Goal: Task Accomplishment & Management: Use online tool/utility

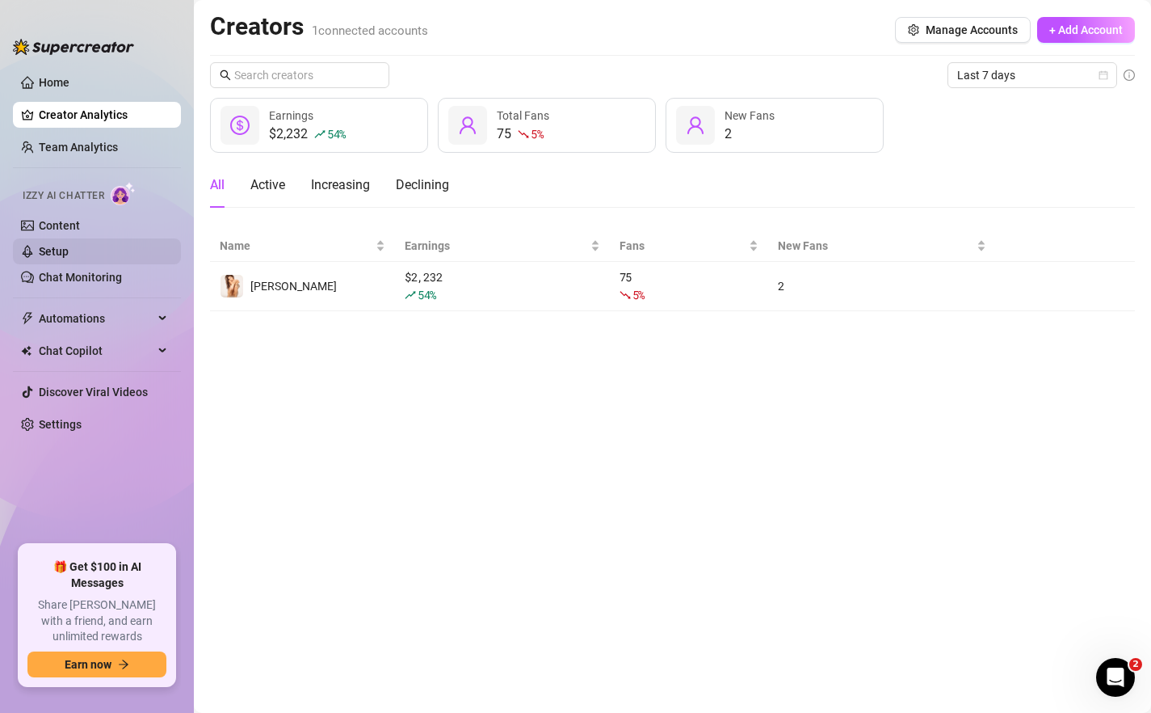
click at [69, 254] on link "Setup" at bounding box center [54, 251] width 30 height 13
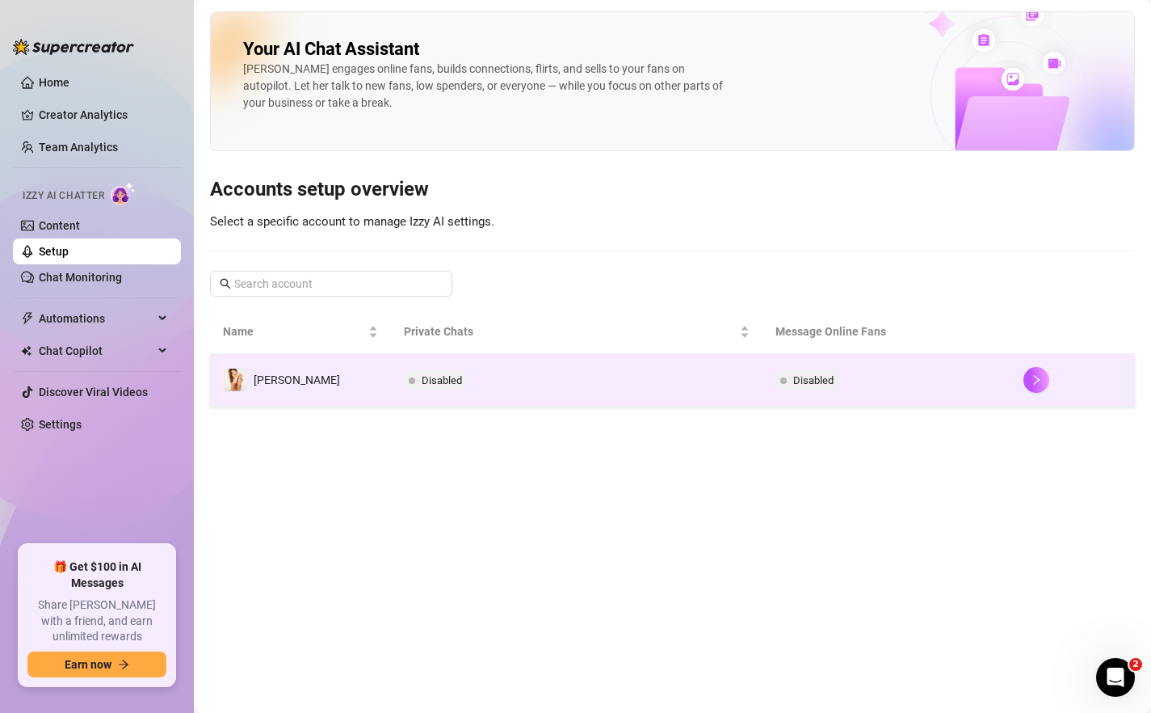
click at [627, 358] on td "Disabled" at bounding box center [577, 380] width 372 height 53
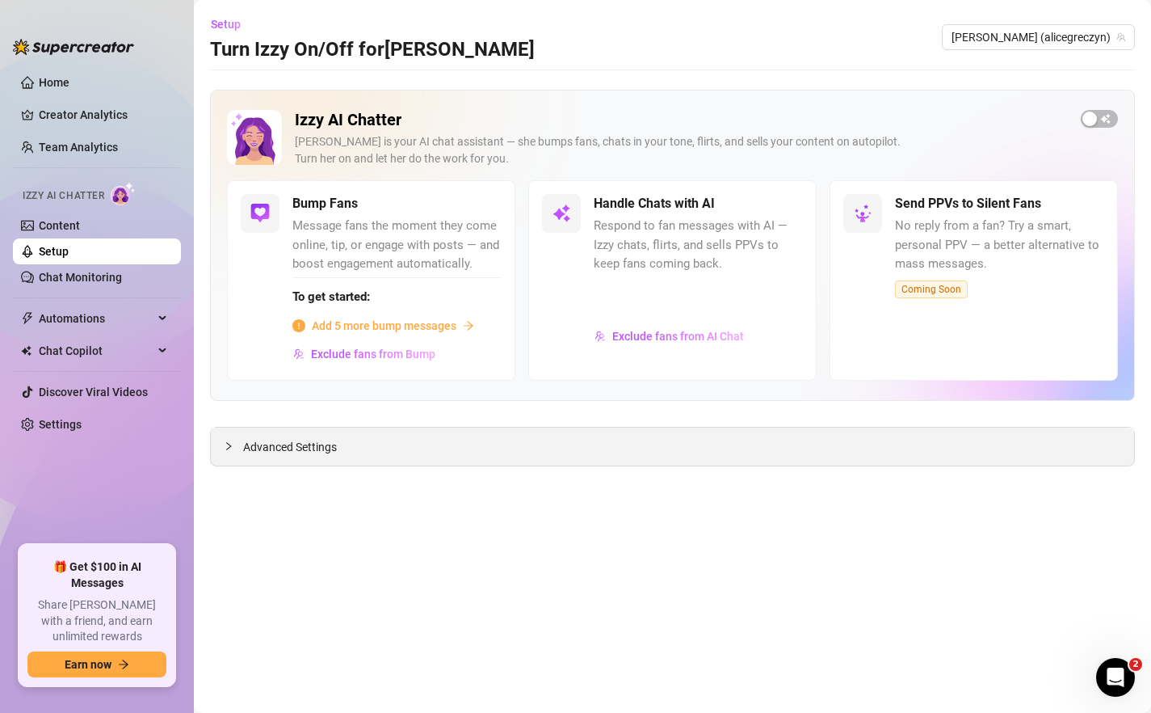
click at [308, 452] on span "Advanced Settings" at bounding box center [290, 447] width 94 height 18
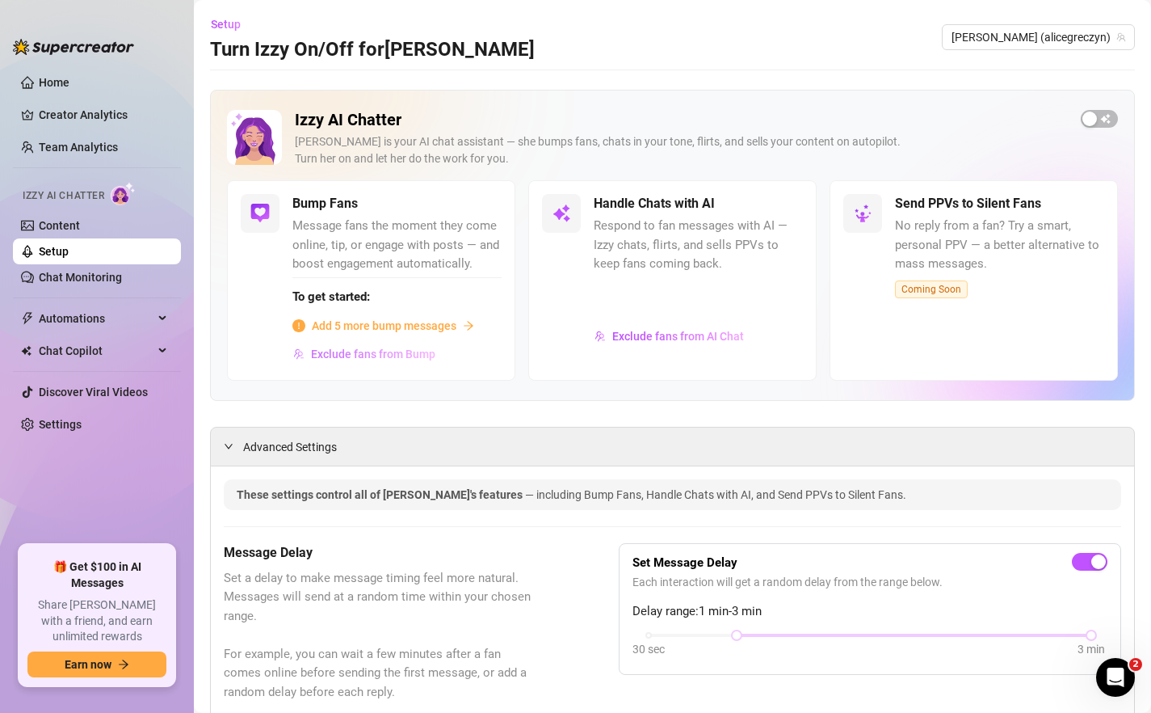
click at [342, 350] on span "Exclude fans from Bump" at bounding box center [373, 353] width 124 height 13
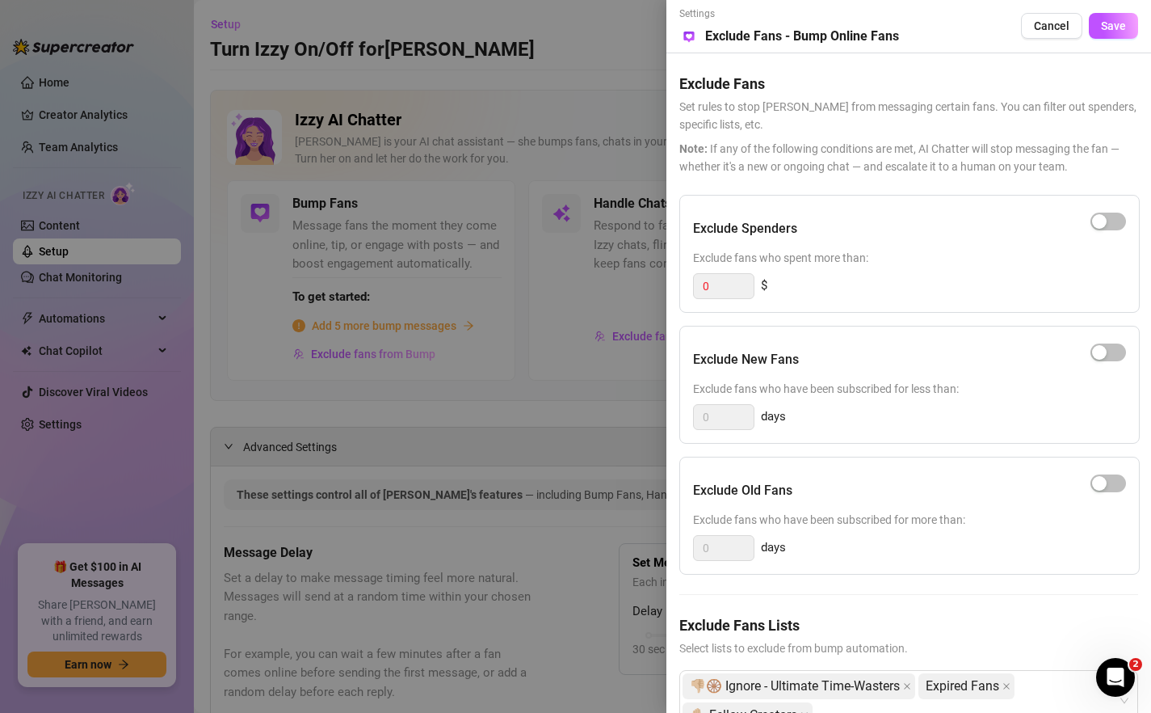
scroll to position [51, 0]
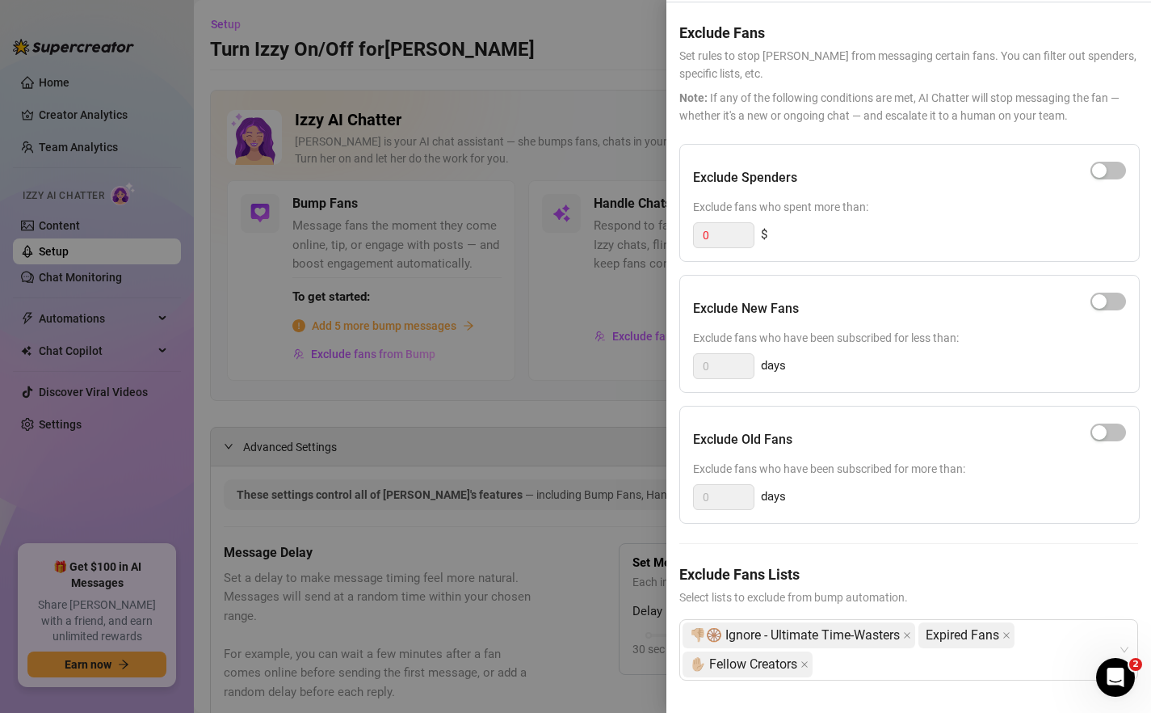
click at [434, 226] on div at bounding box center [575, 356] width 1151 height 713
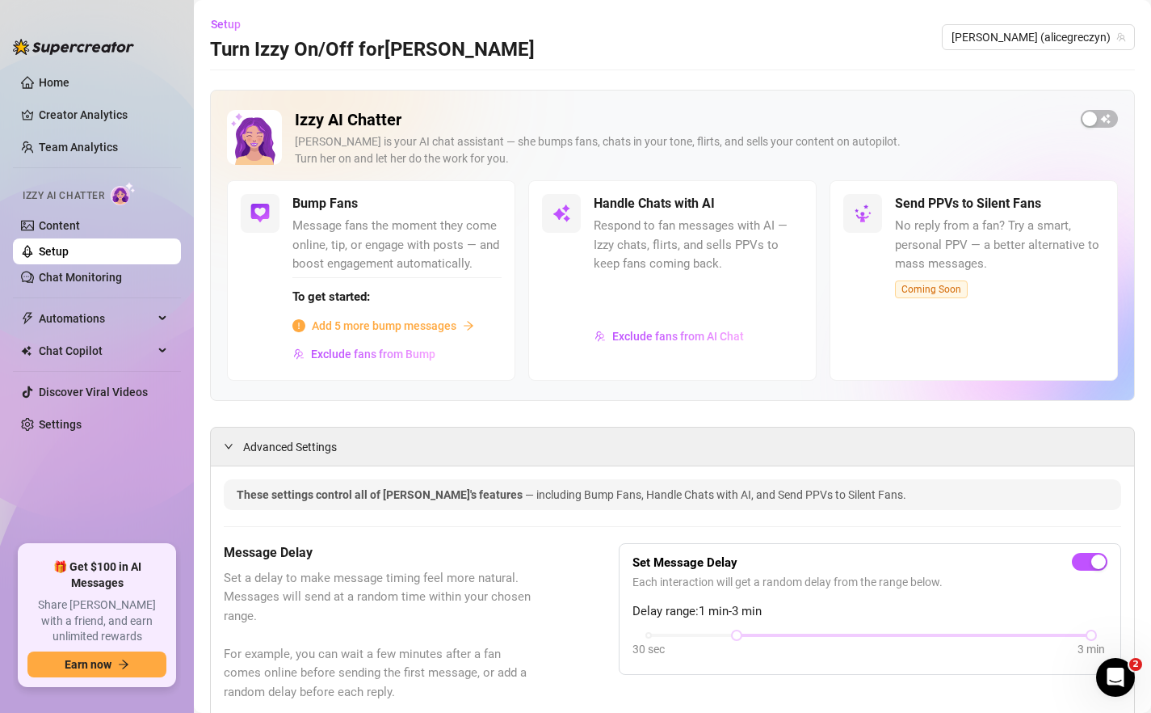
click at [404, 326] on span "Add 5 more bump messages" at bounding box center [384, 326] width 145 height 18
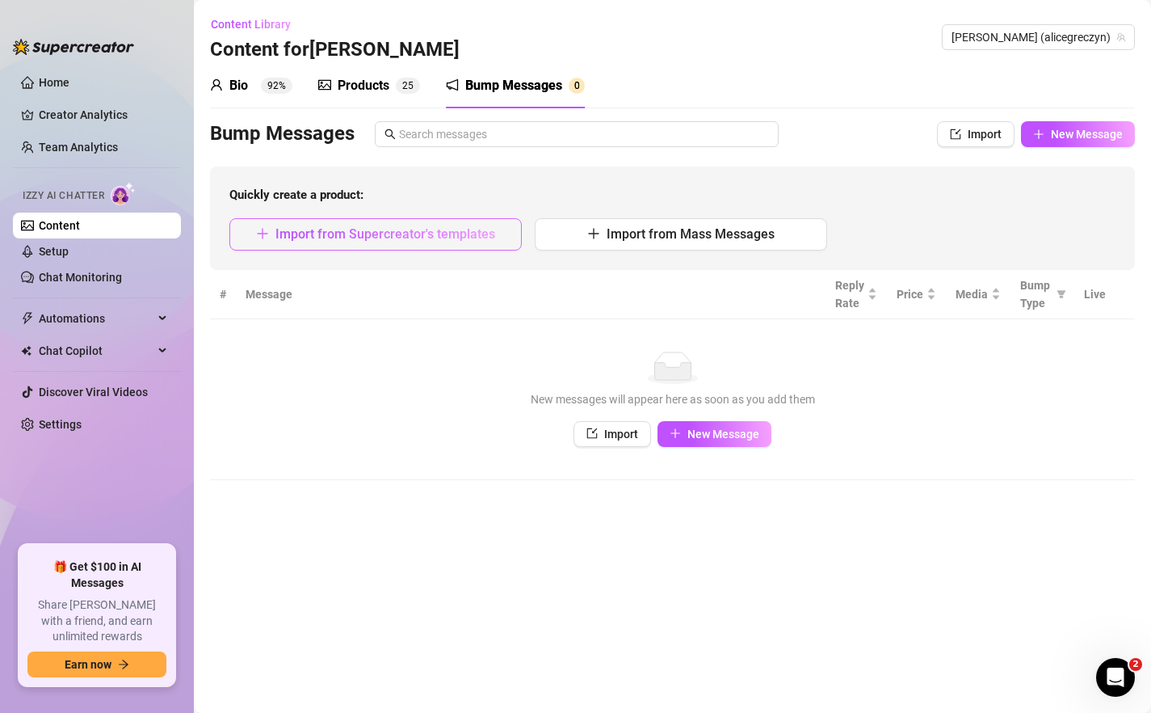
click at [408, 223] on button "Import from Supercreator's templates" at bounding box center [375, 234] width 292 height 32
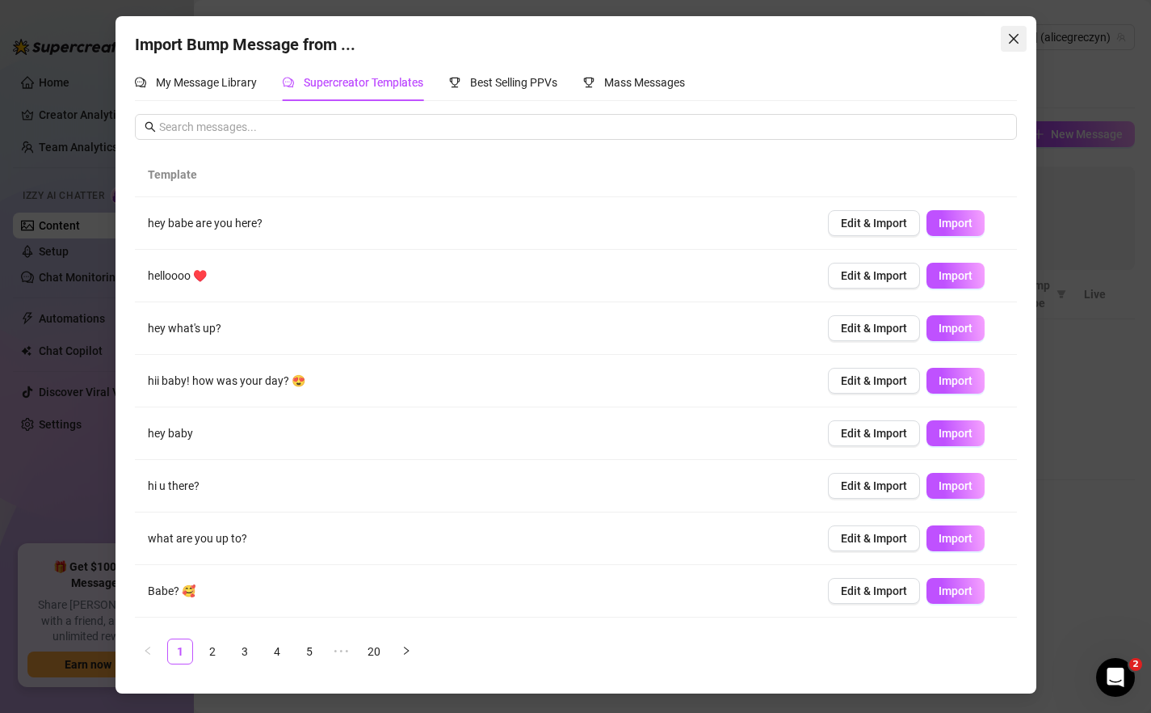
click at [1020, 28] on button "Close" at bounding box center [1014, 39] width 26 height 26
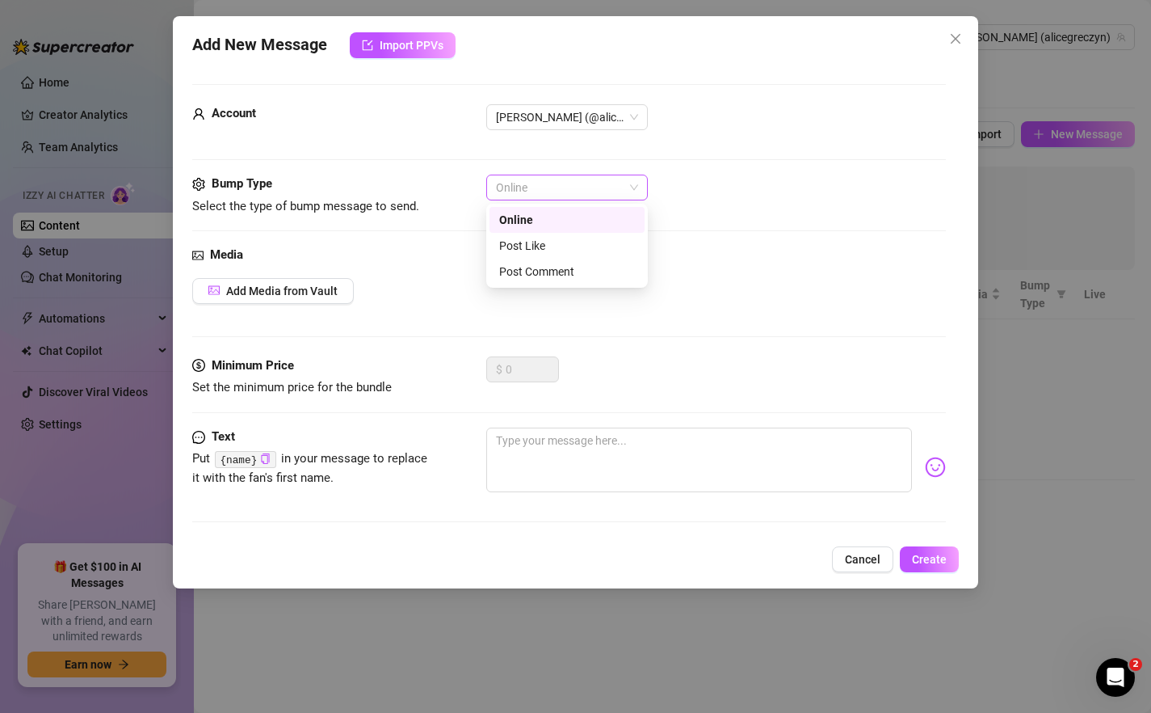
click at [639, 179] on div "Online" at bounding box center [567, 188] width 162 height 26
click at [592, 245] on div "Post Like" at bounding box center [567, 246] width 136 height 18
click at [606, 189] on span "Post Like" at bounding box center [567, 187] width 142 height 24
click at [587, 225] on div "Online" at bounding box center [567, 220] width 136 height 18
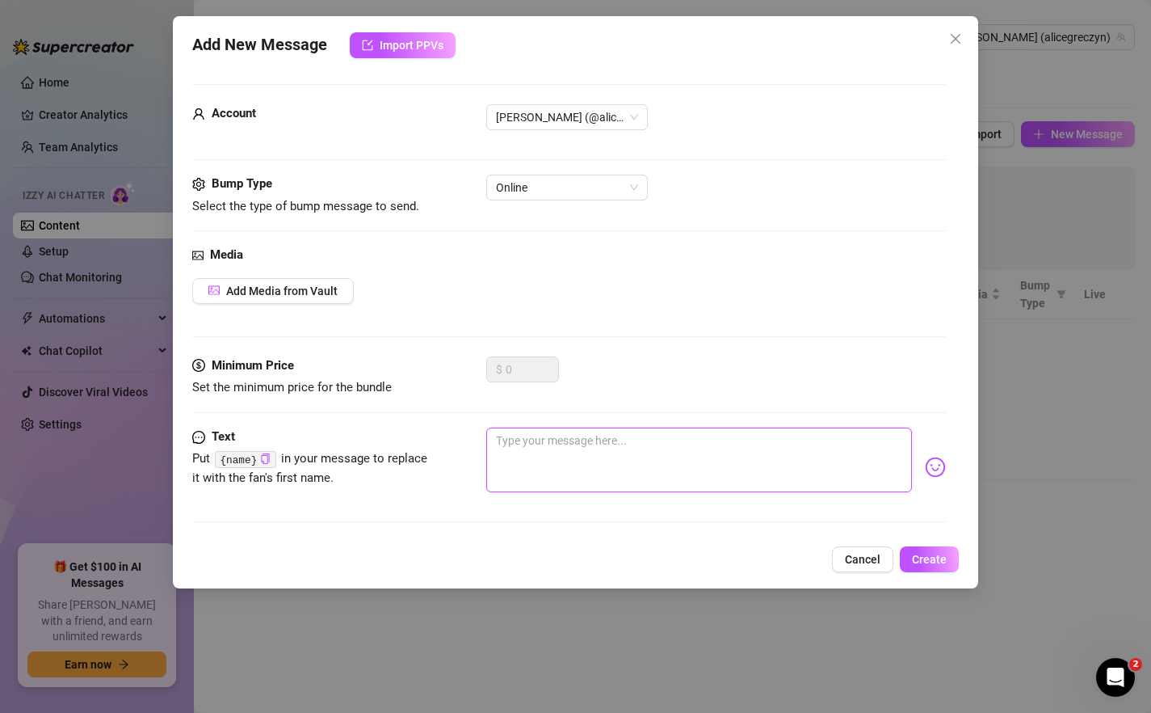
click at [497, 449] on textarea at bounding box center [699, 459] width 427 height 65
type textarea "W"
click at [538, 186] on span "Online" at bounding box center [567, 187] width 142 height 24
type textarea "W"
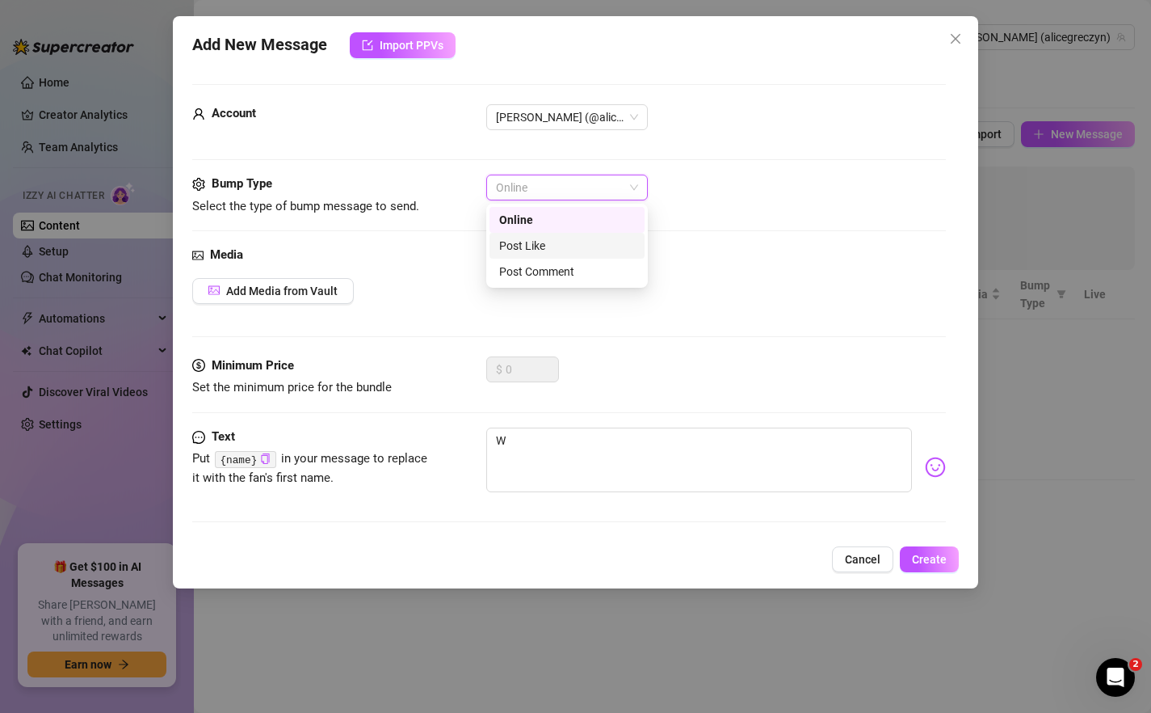
click at [543, 246] on div "Post Like" at bounding box center [567, 246] width 136 height 18
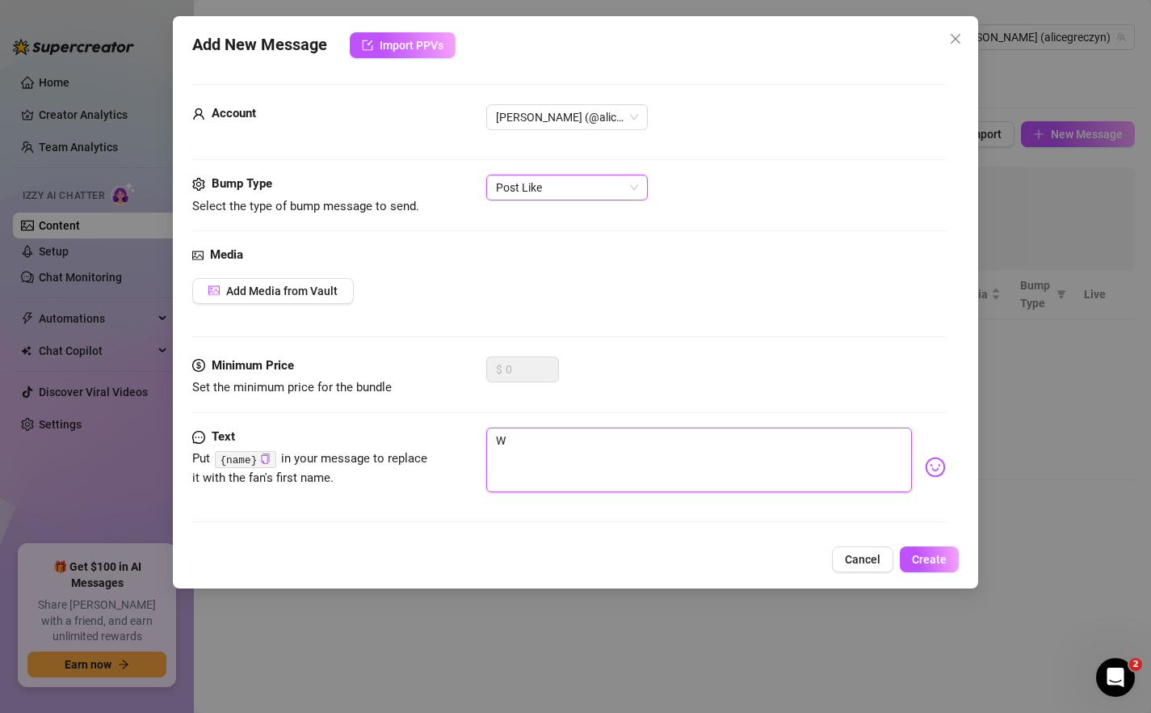
click at [523, 442] on textarea "W" at bounding box center [699, 459] width 427 height 65
type textarea "Wh"
type textarea "Why"
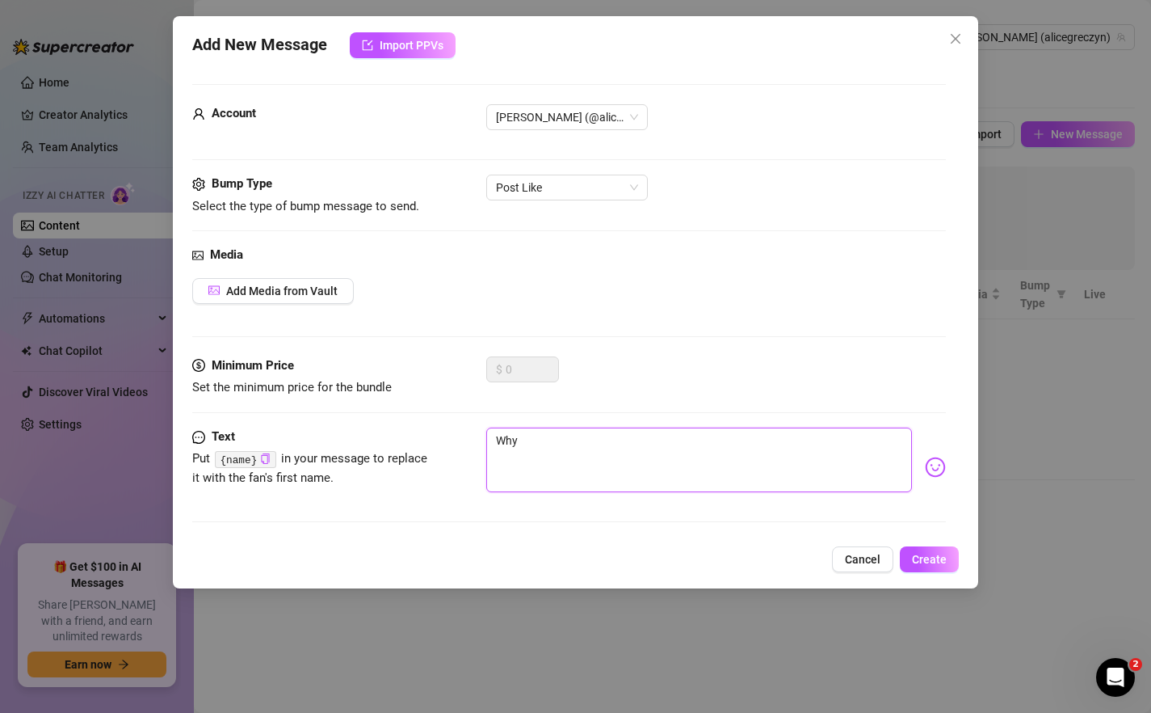
type textarea "Why"
type textarea "Why h"
type textarea "Why he"
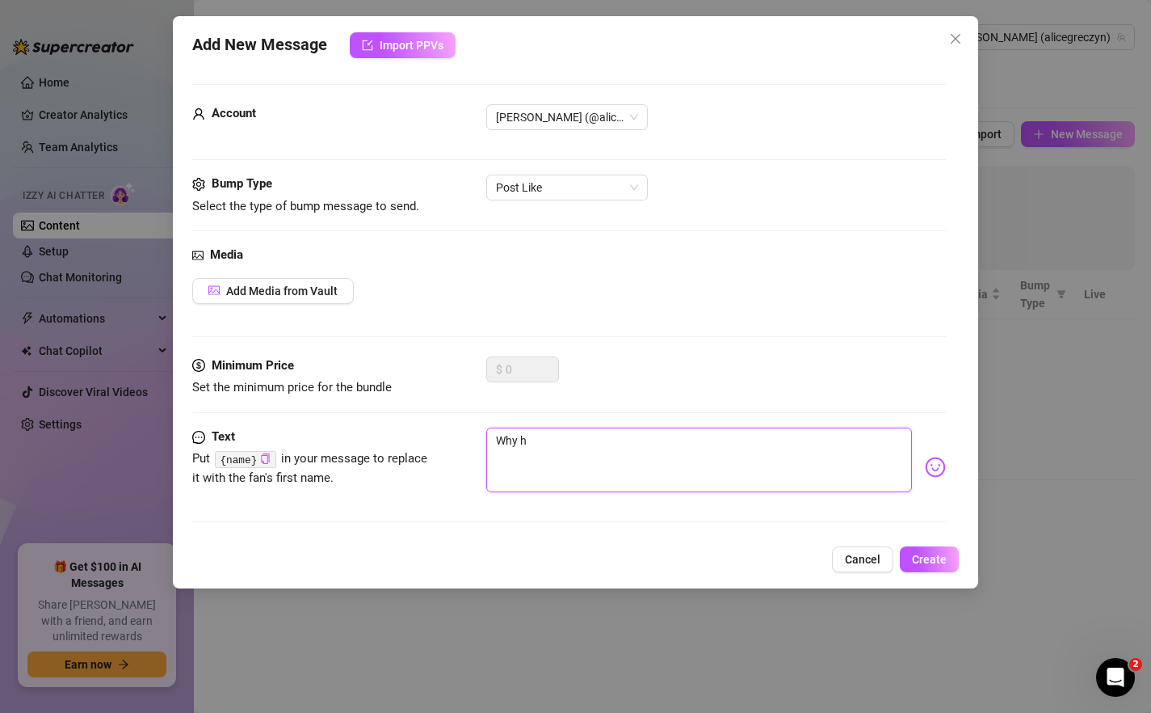
type textarea "Why he"
type textarea "Why hel"
type textarea "Why hell"
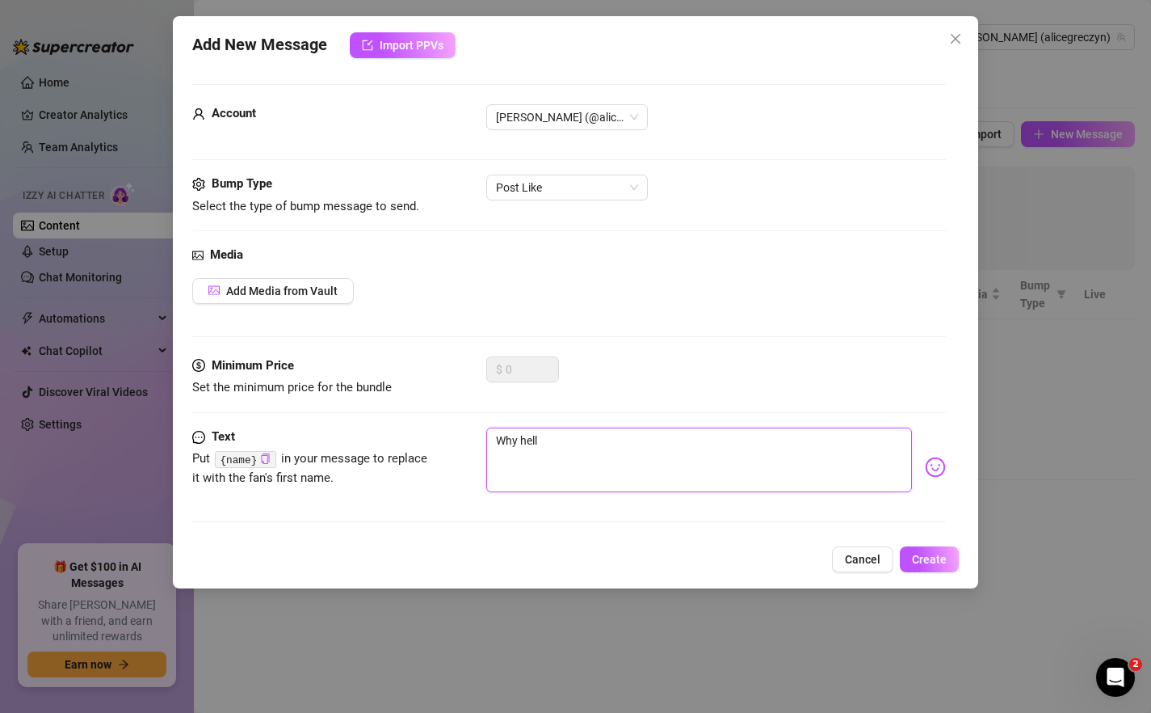
type textarea "Why hello"
type textarea "Why hello t"
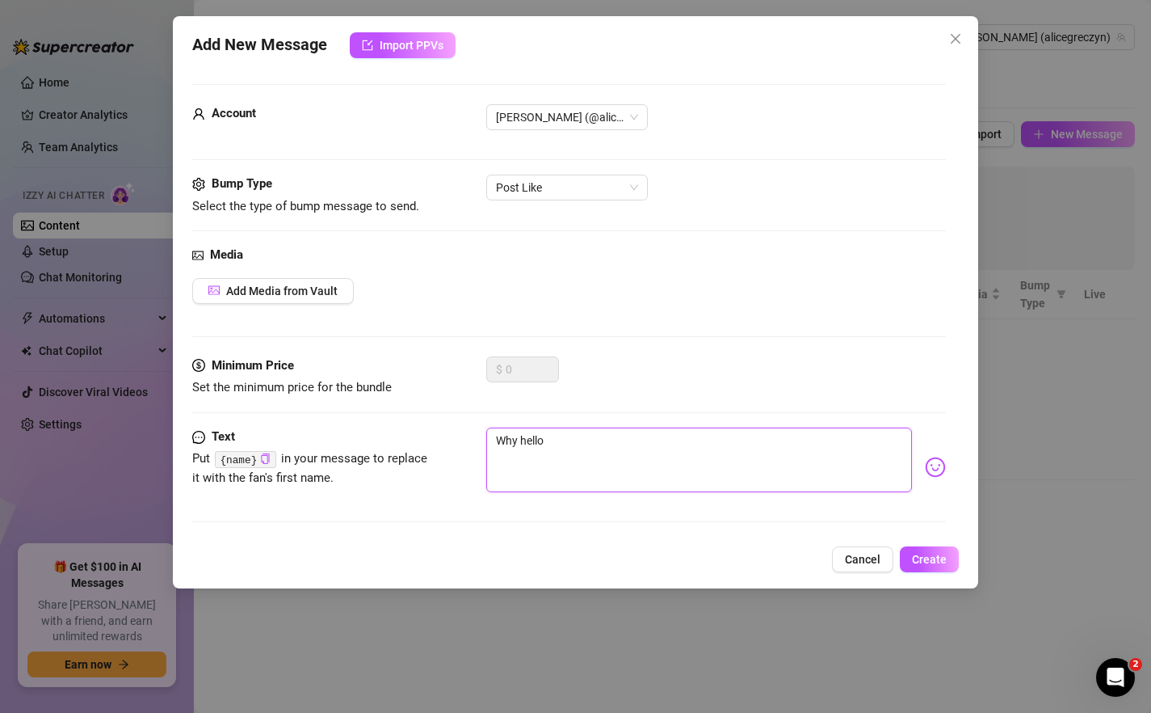
type textarea "Why hello t"
type textarea "Why hello th"
type textarea "Why hello the"
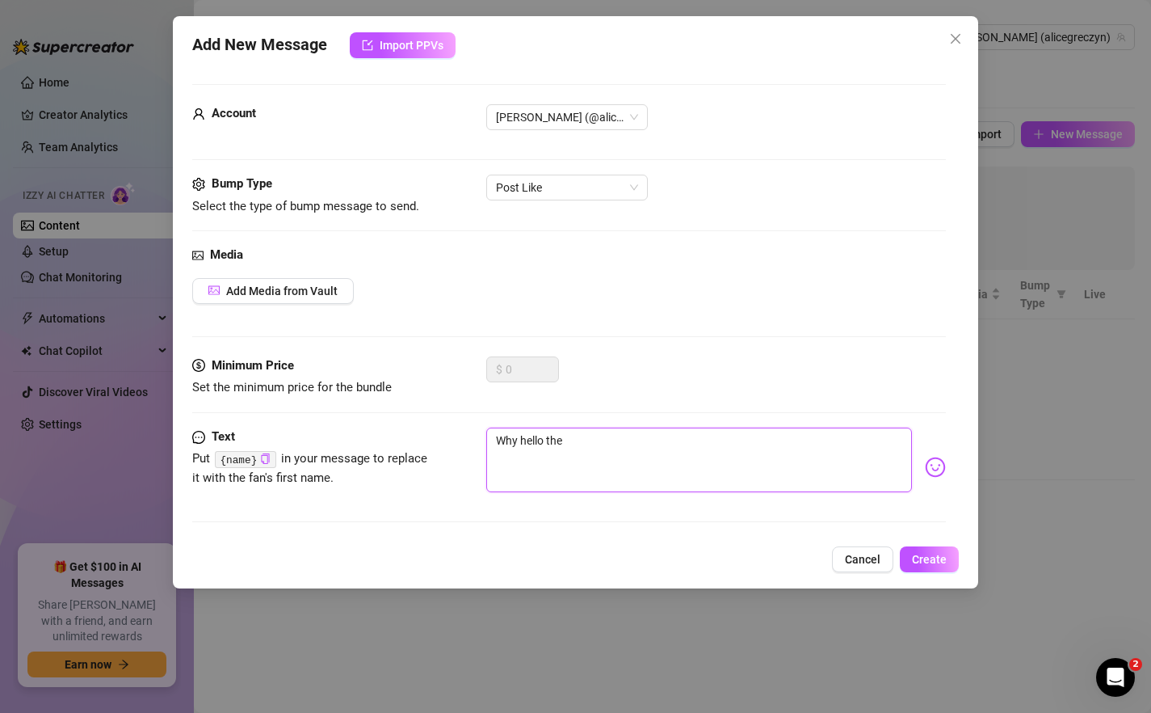
type textarea "Why hello ther"
type textarea "Why hello there"
type textarea "Why hello there,"
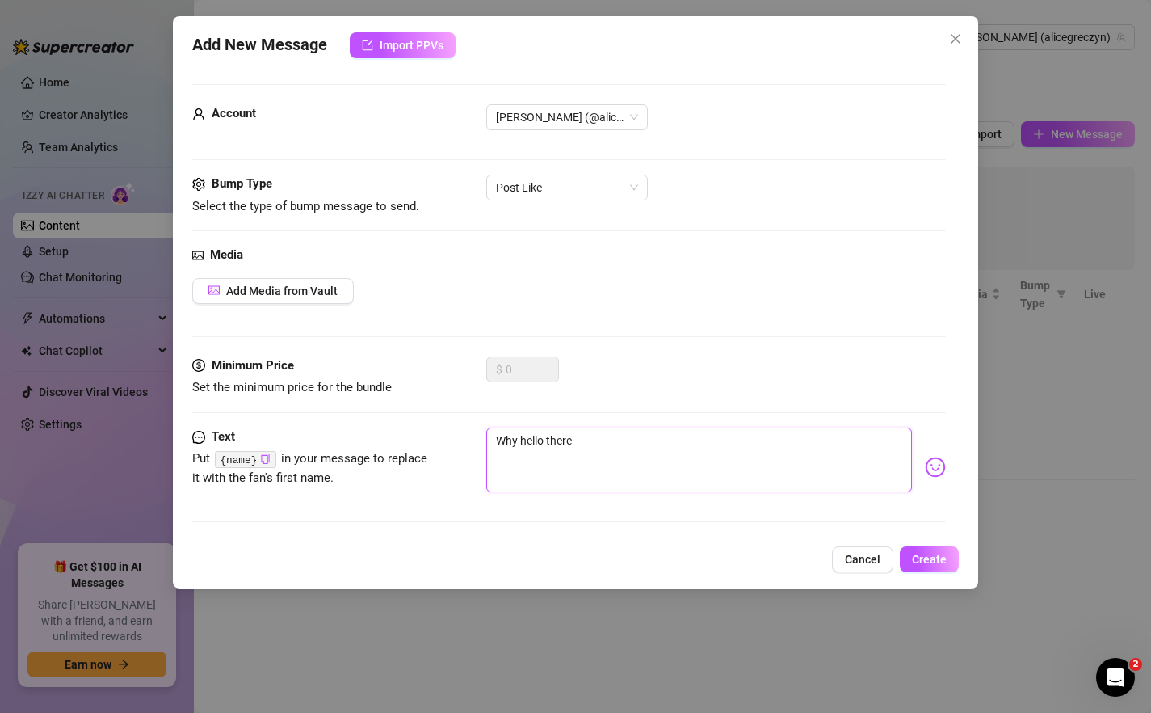
type textarea "Why hello there,"
type textarea "Why hello there, {"
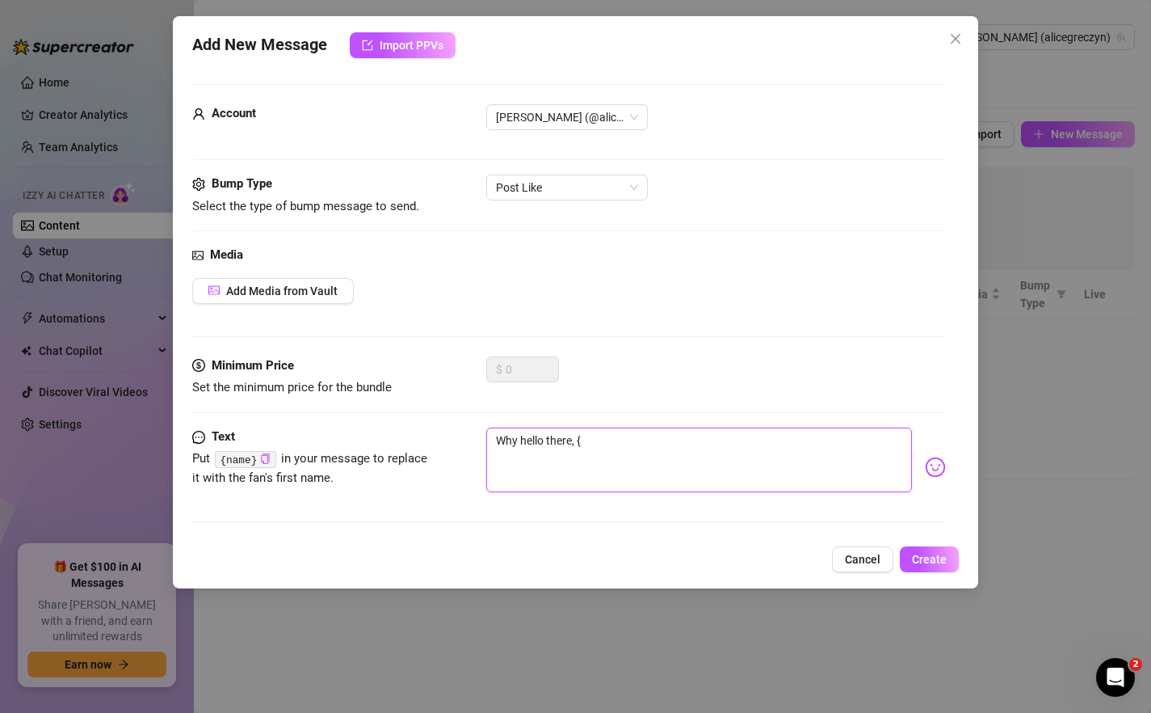
type textarea "Why hello there, {n"
type textarea "Why hello there, {na"
type textarea "Why hello there, {nam"
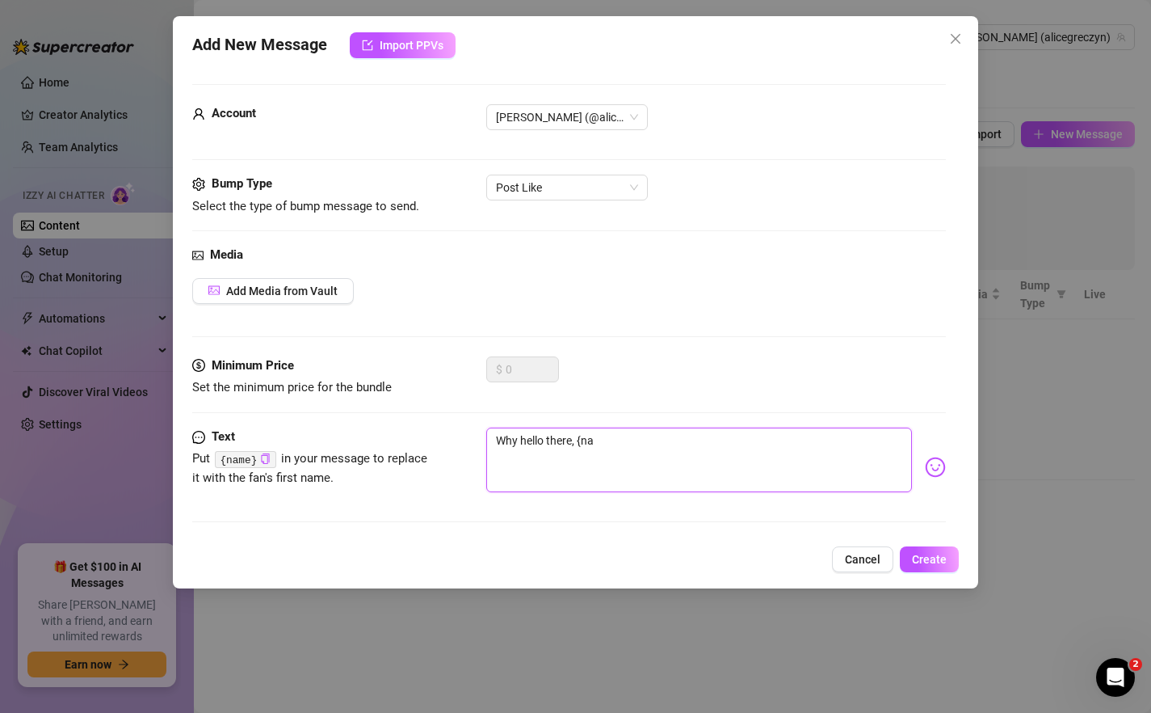
type textarea "Why hello there, {nam"
type textarea "Why hello there, {name"
type textarea "Why hello there, {name}"
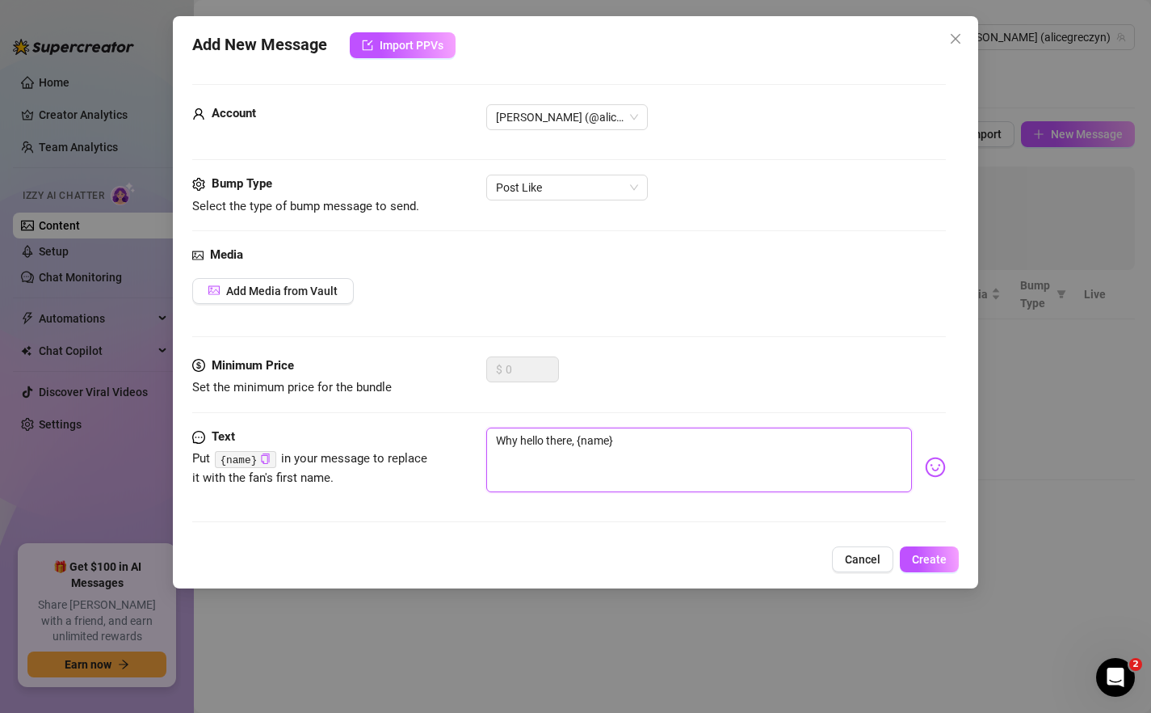
type textarea "Why hello there, {name}!"
type textarea "Why hello there, {name}! H"
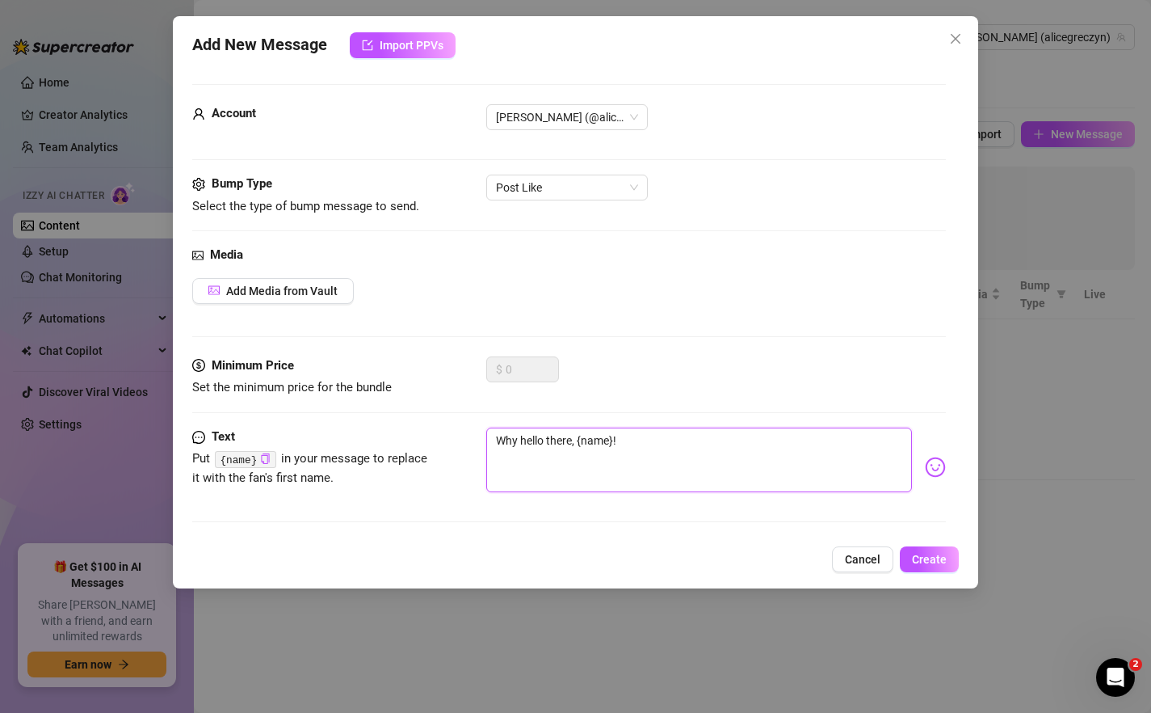
type textarea "Why hello there, {name}! H"
type textarea "Why hello there, {name}! Ho"
type textarea "Why hello there, {name}! How"
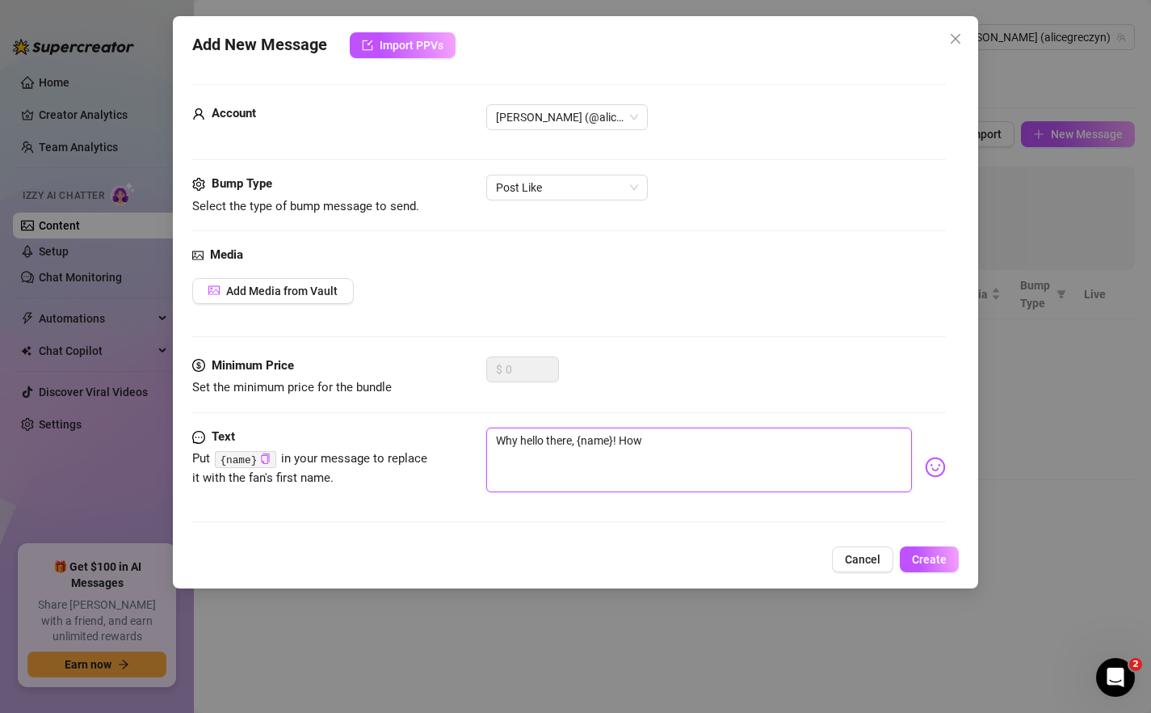
type textarea "Why hello there, {name}! How"
type textarea "Why hello there, {name}! How a"
type textarea "Why hello there, {name}! How ar"
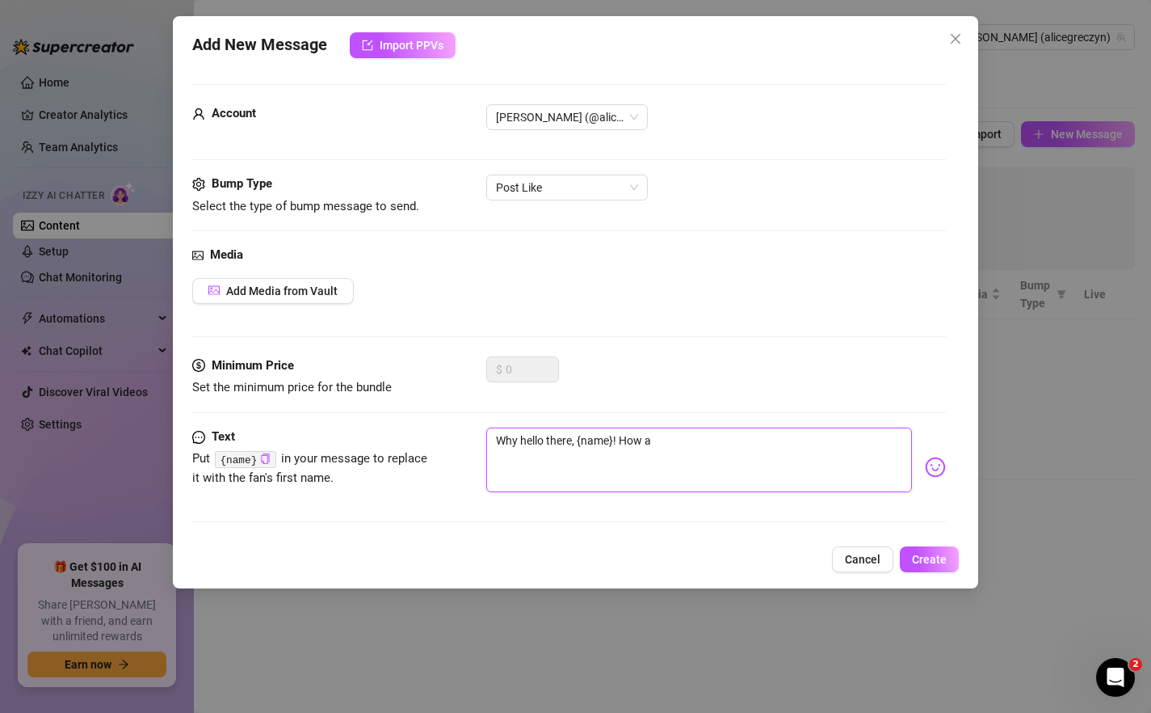
type textarea "Why hello there, {name}! How ar"
type textarea "Why hello there, {name}! How are"
type textarea "Why hello there, {name}! How ar"
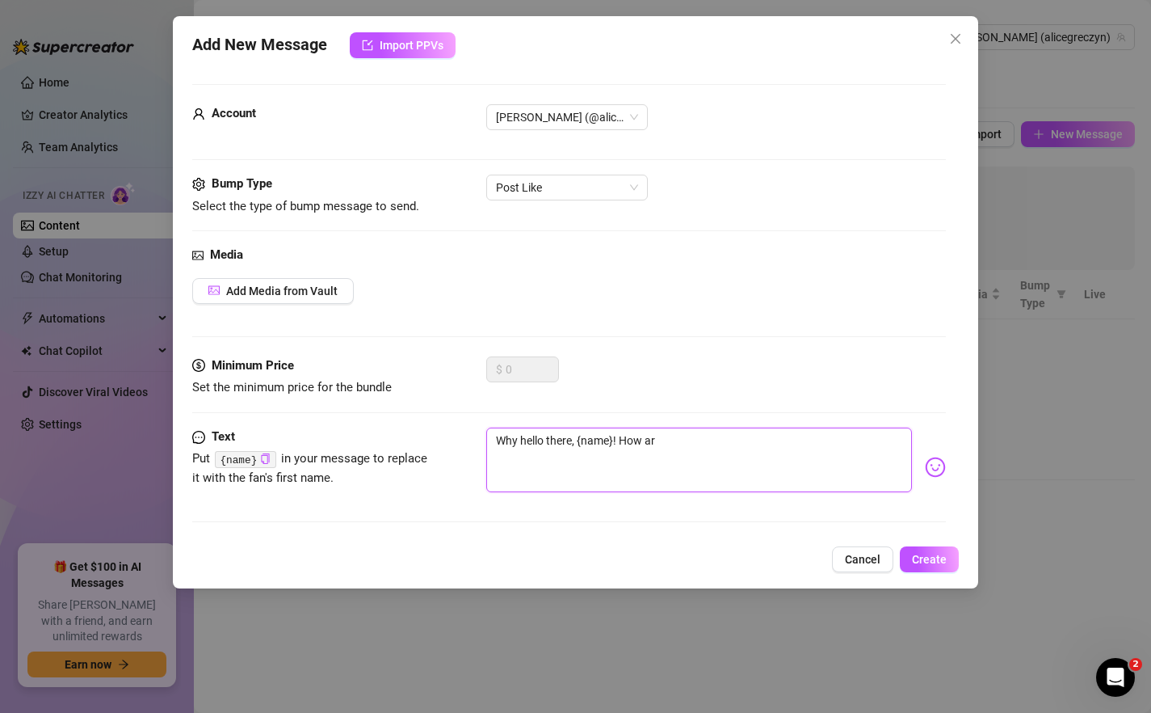
type textarea "Why hello there, {name}! How a"
type textarea "Why hello there, {name}! How"
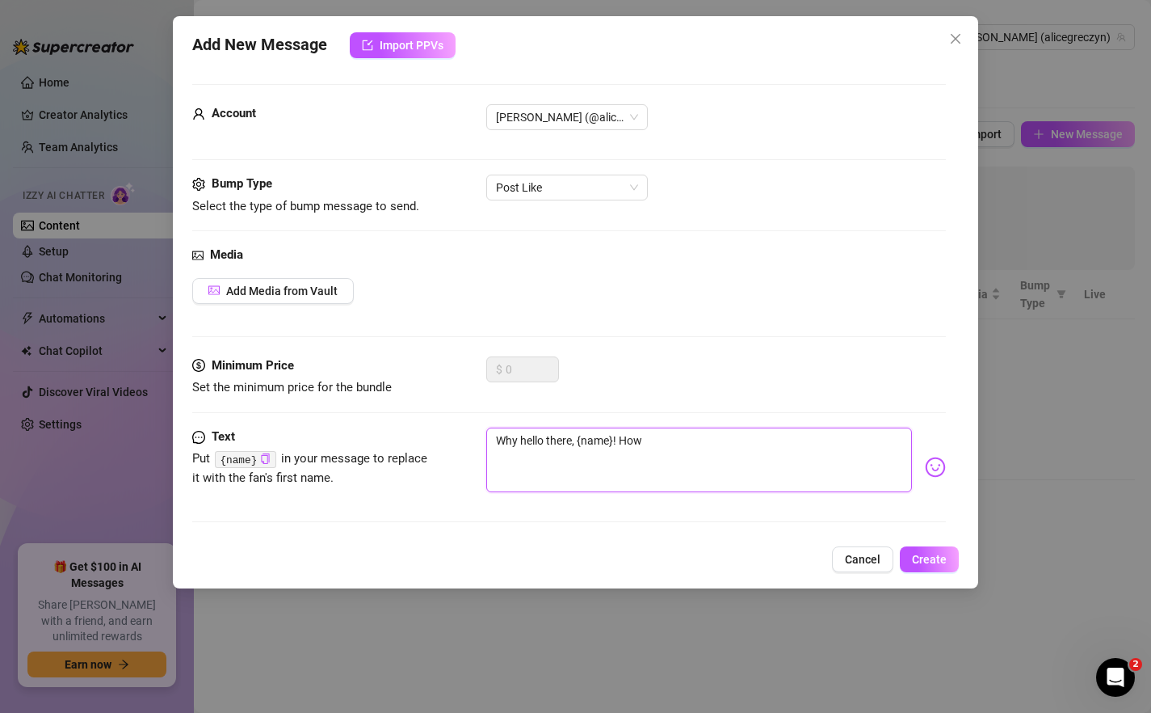
type textarea "Why hello there, {name}! How"
type textarea "Why hello there, {name}! Ho"
type textarea "Why hello there, {name}! H"
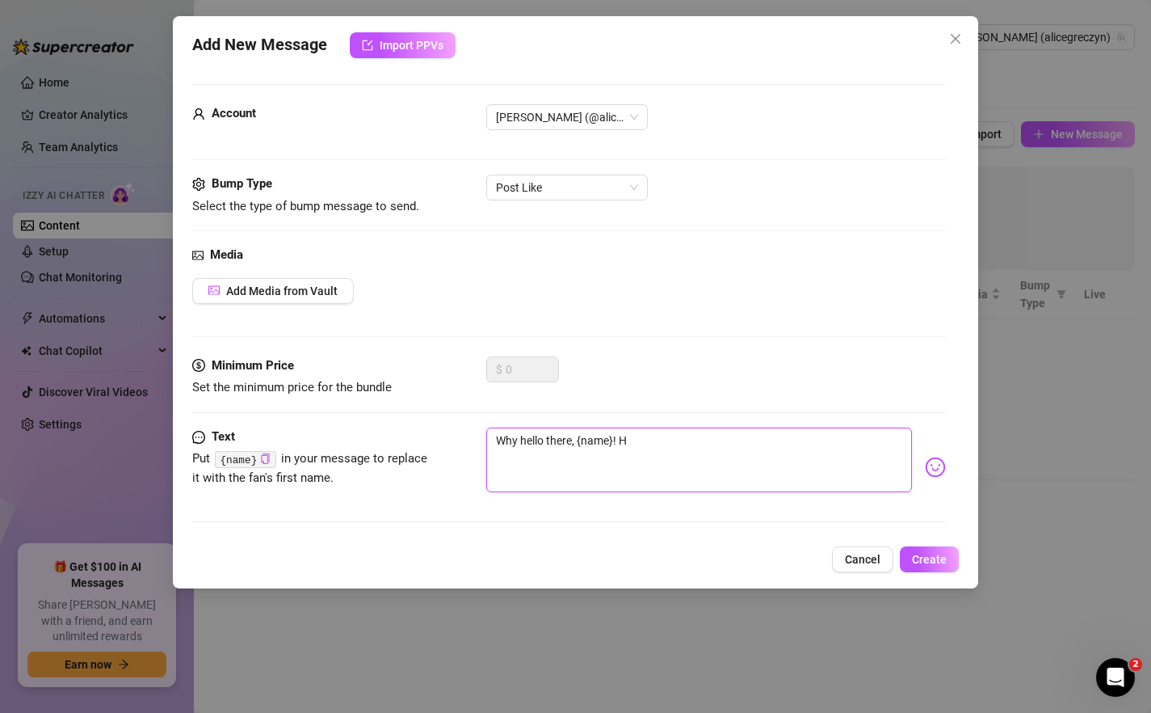
type textarea "Why hello there, {name}!"
type textarea "Why hello there, {name}! W"
type textarea "Why hello there, {name}! Wh"
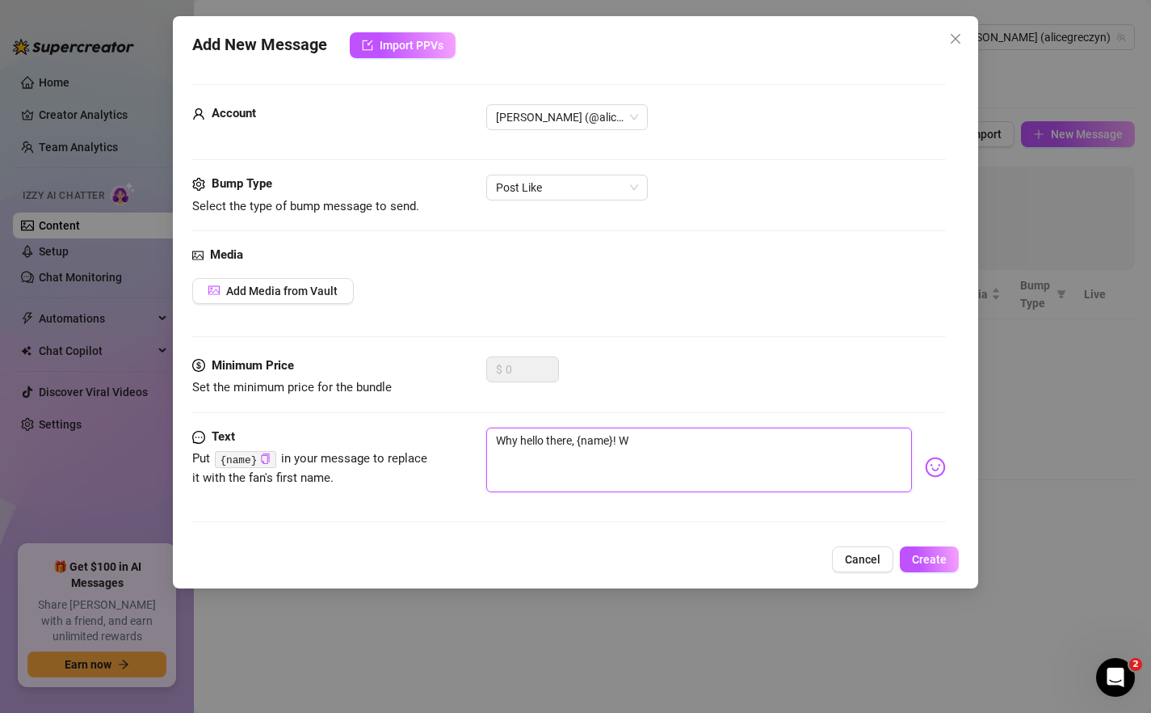
type textarea "Why hello there, {name}! Wh"
type textarea "Why hello there, {name}! Wha"
type textarea "Why hello there, {name}! What"
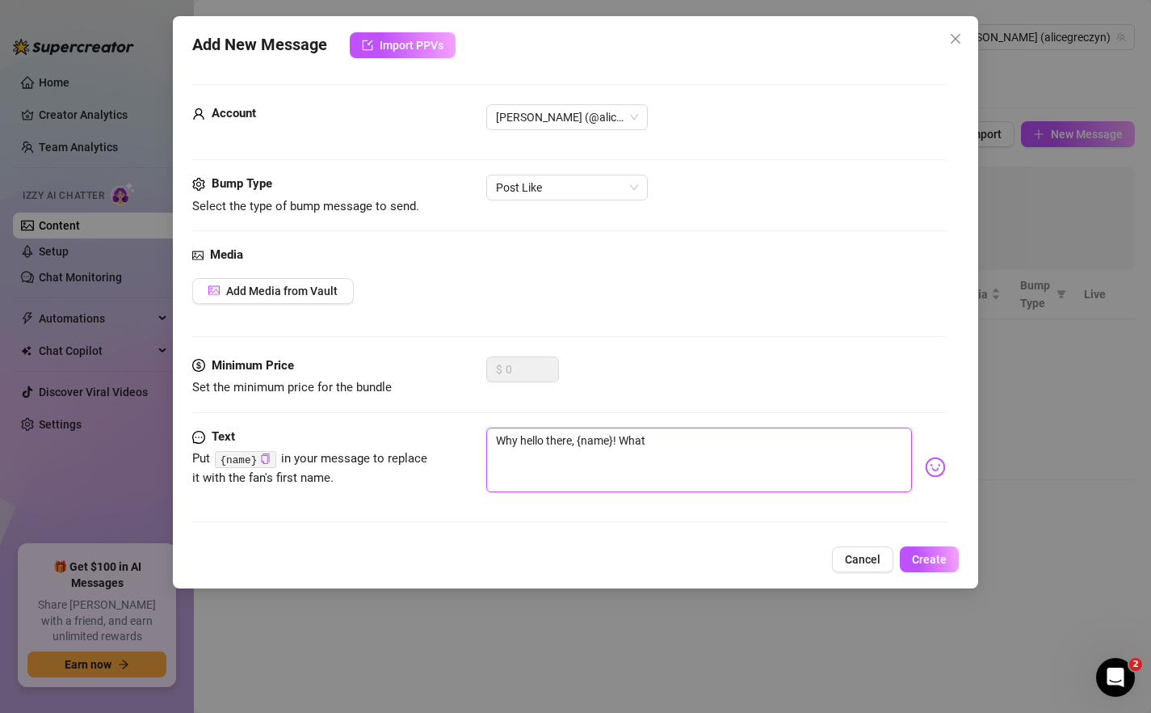
type textarea "Why hello there, {name}! What'"
type textarea "Why hello there, {name}! What'r"
type textarea "Why hello there, {name}! What're"
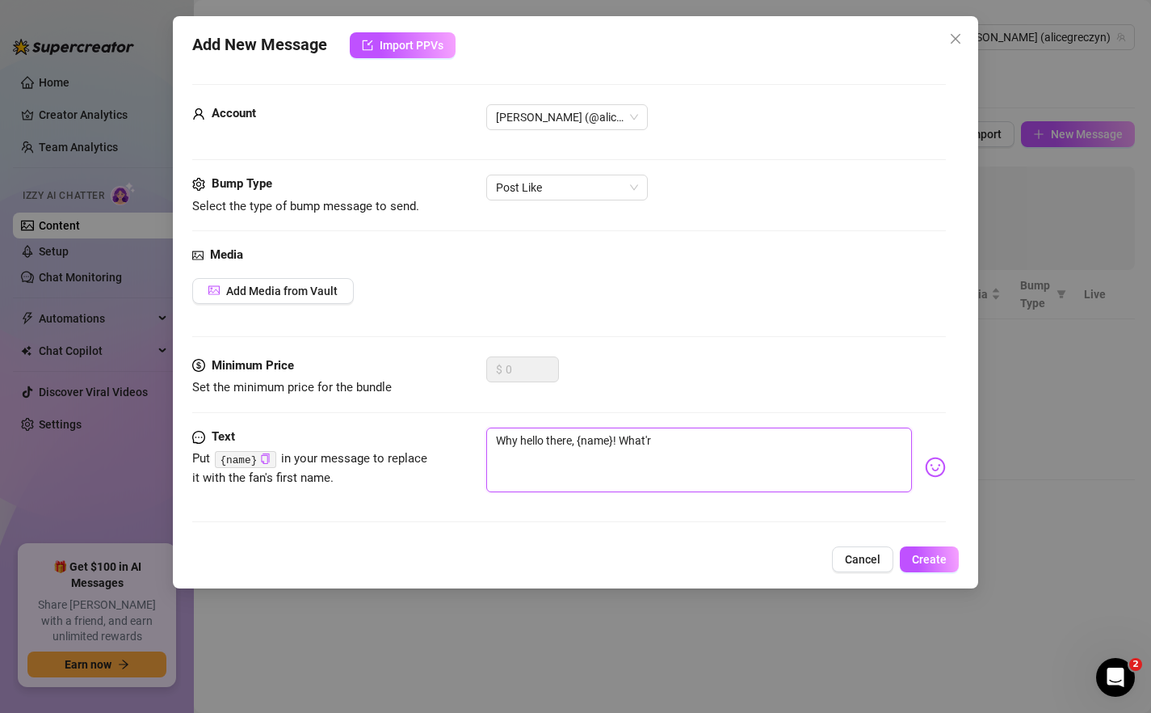
type textarea "Why hello there, {name}! What're"
type textarea "Why hello there, {name}! What're y"
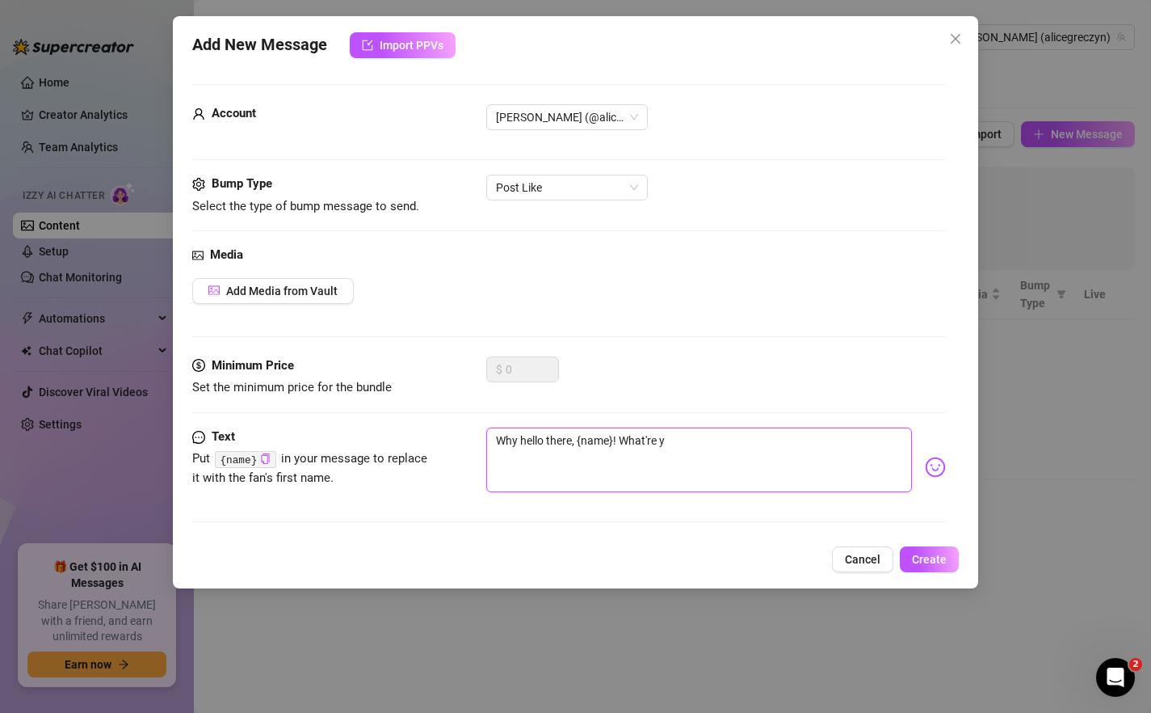
type textarea "Why hello there, {name}! What're yo"
type textarea "Why hello there, {name}! What're you"
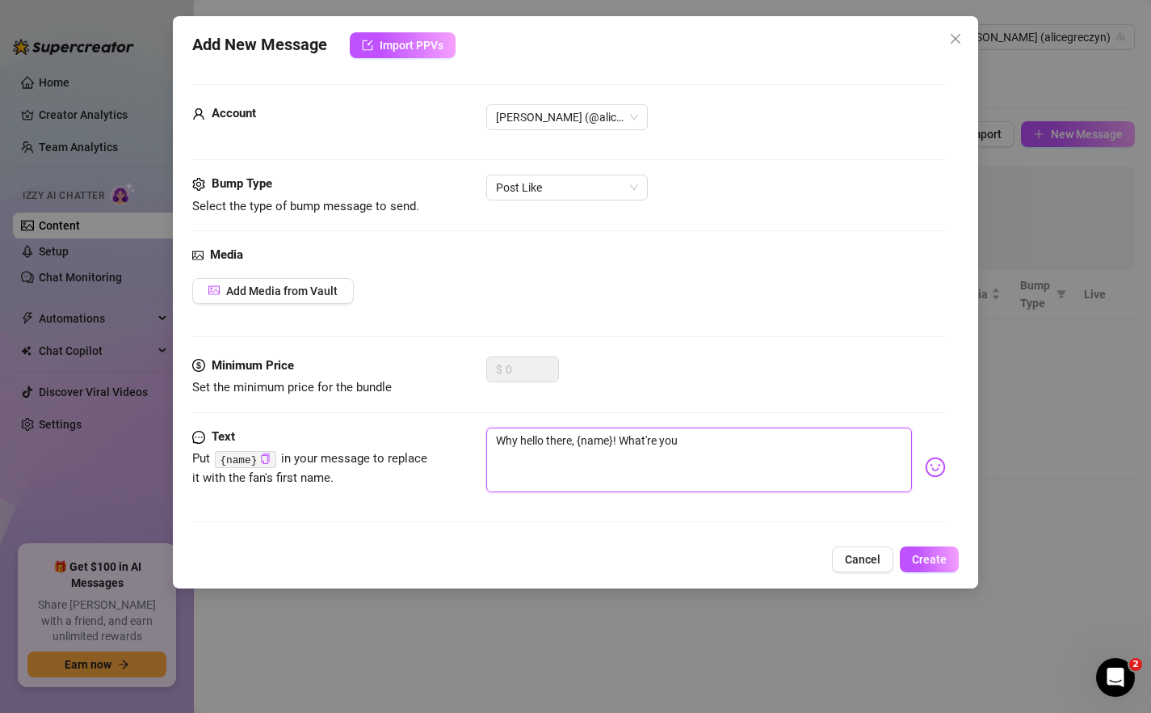
type textarea "Why hello there, {name}! What're you"
type textarea "Why hello there, {name}! What're you u"
type textarea "Why hello there, {name}! What're you up"
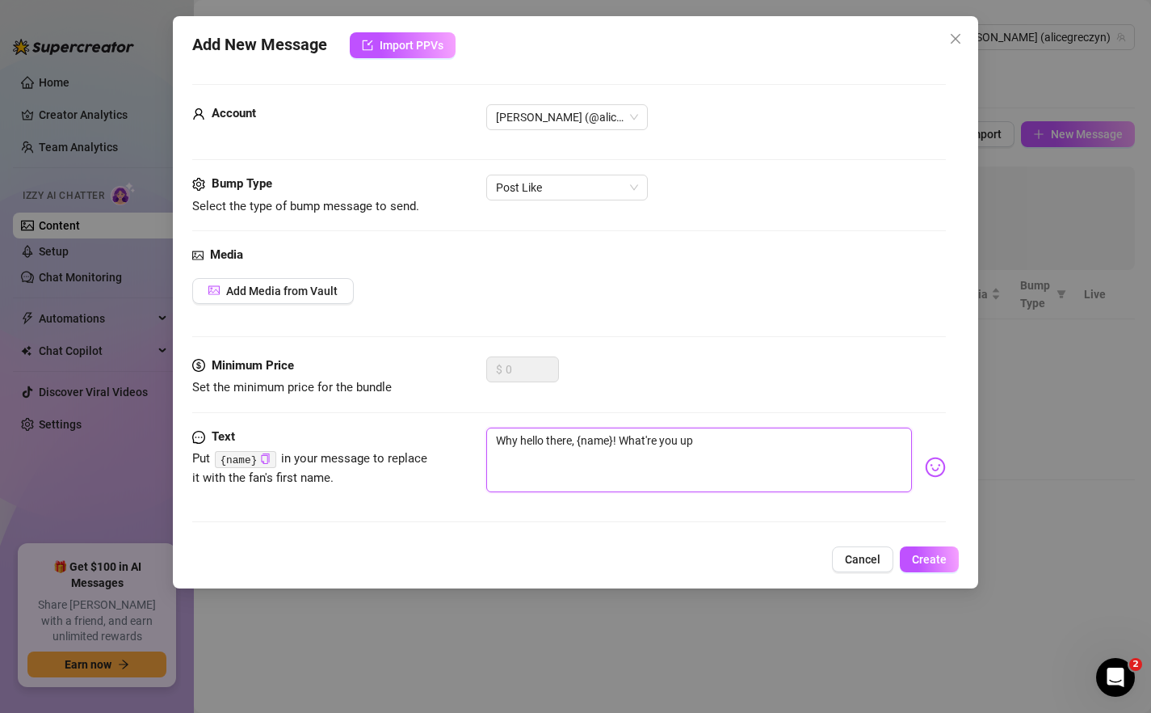
type textarea "Why hello there, {name}! What're you up"
type textarea "Why hello there, {name}! What're you up t"
type textarea "Why hello there, {name}! What're you up to"
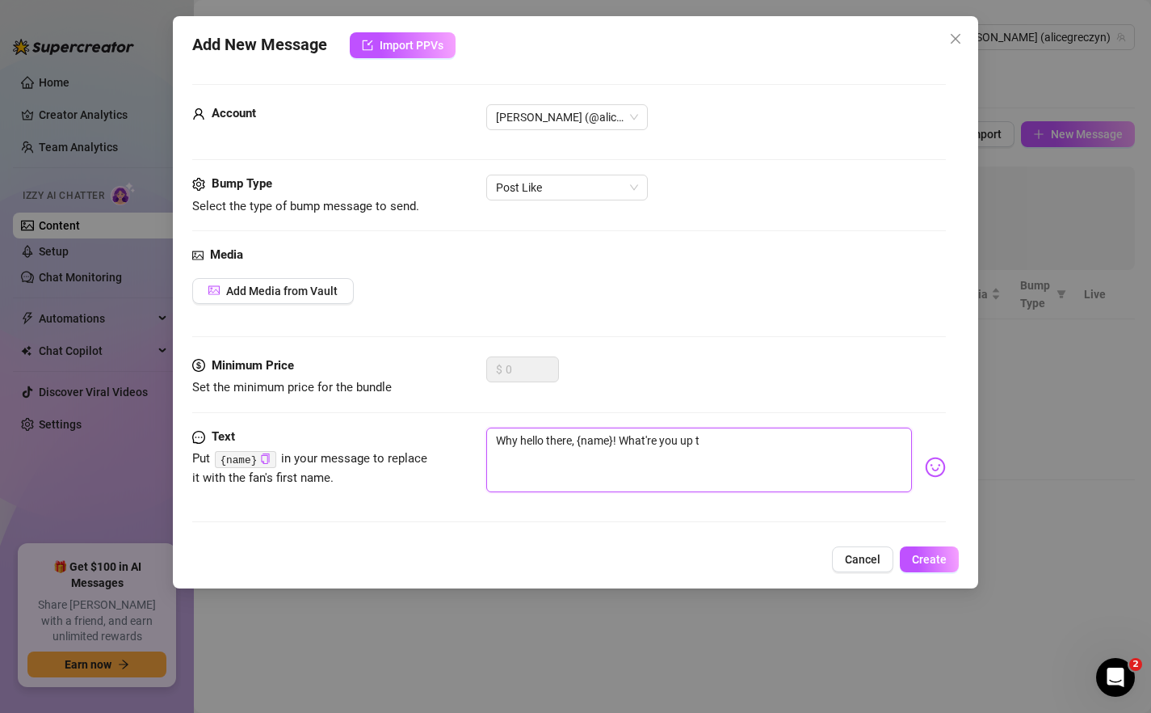
type textarea "Why hello there, {name}! What're you up to"
type textarea "Why hello there, {name}! What're you up to—"
type textarea "Why hello there, {name}! What're you up to—b"
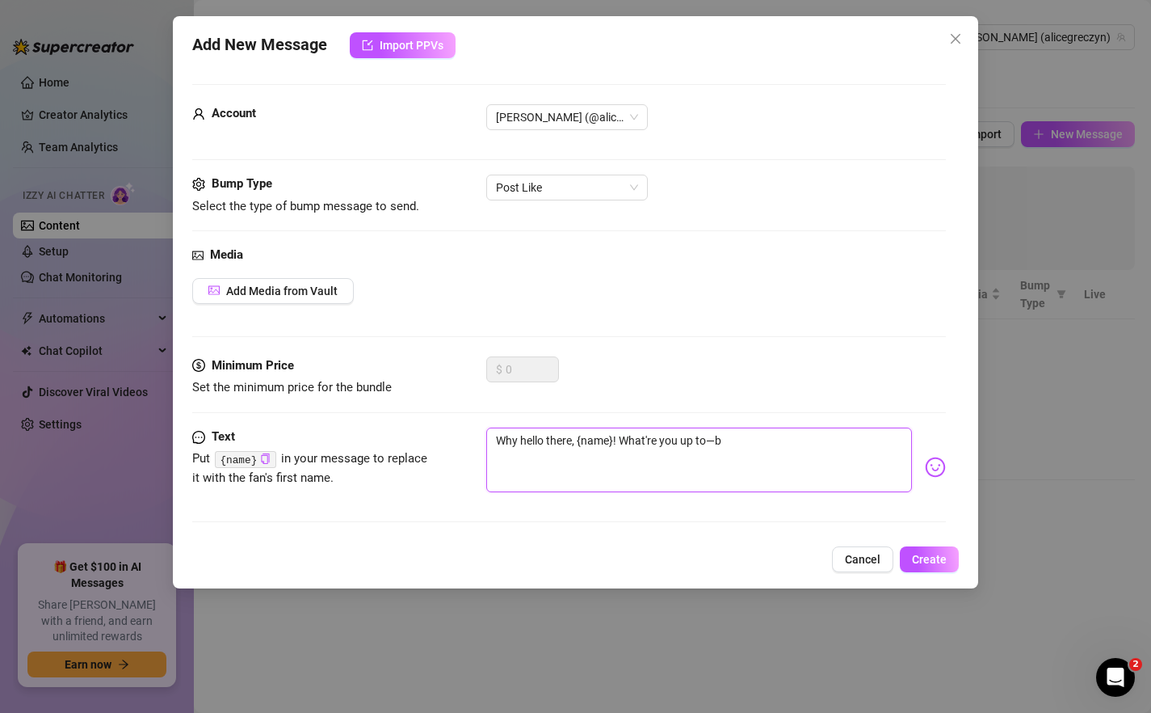
type textarea "Why hello there, {name}! What're you up to—be"
type textarea "Why hello there, {name}! What're you up to—bes"
type textarea "Why hello there, {name}! What're you up to—besi"
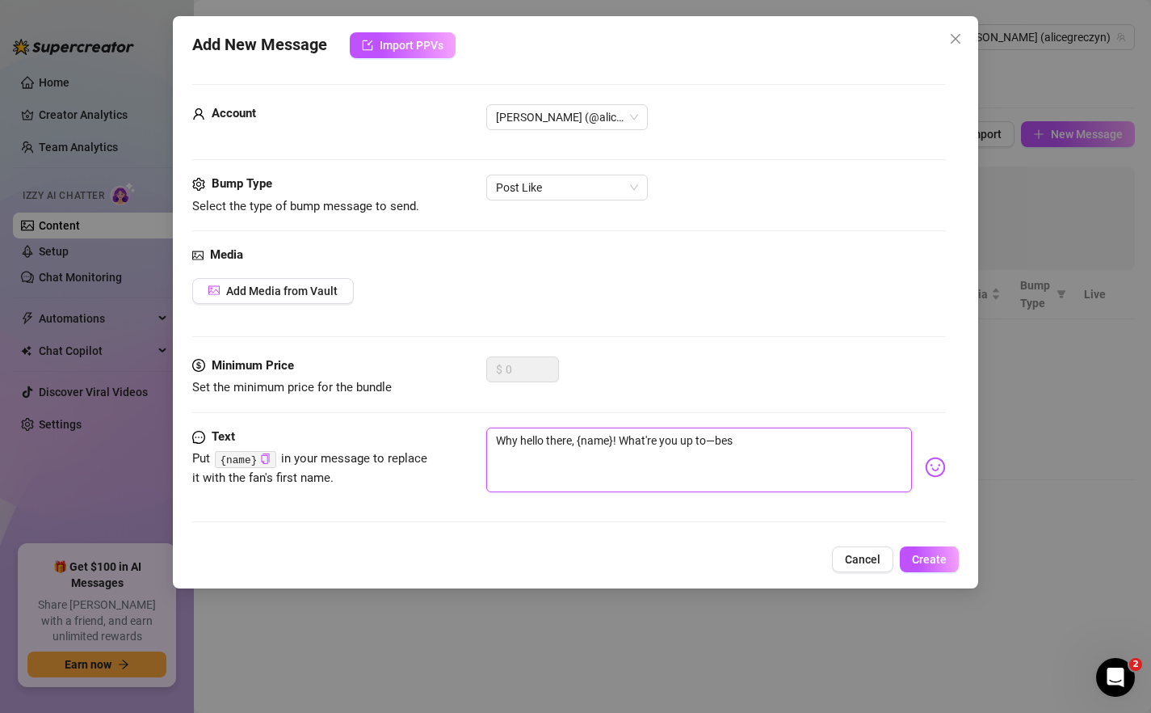
type textarea "Why hello there, {name}! What're you up to—besi"
type textarea "Why hello there, {name}! What're you up to—besid"
type textarea "Why hello there, {name}! What're you up to—beside"
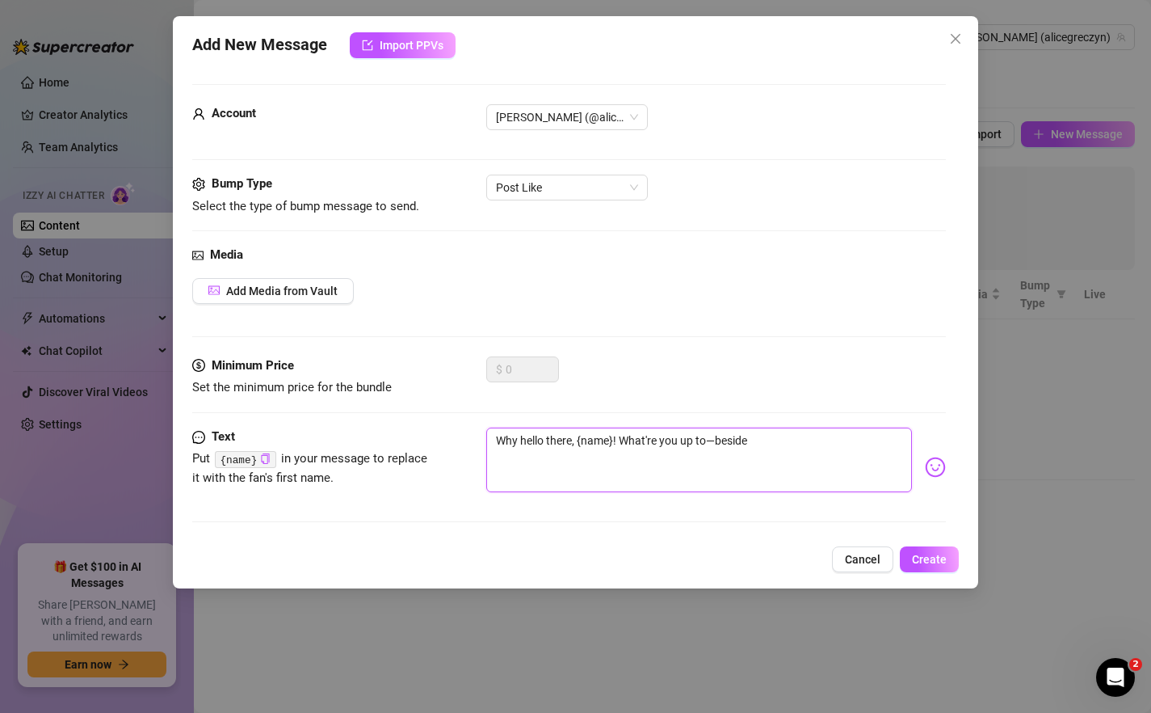
type textarea "Why hello there, {name}! What're you up to—besides"
type textarea "Why hello there, {name}! What're you up to—besides l"
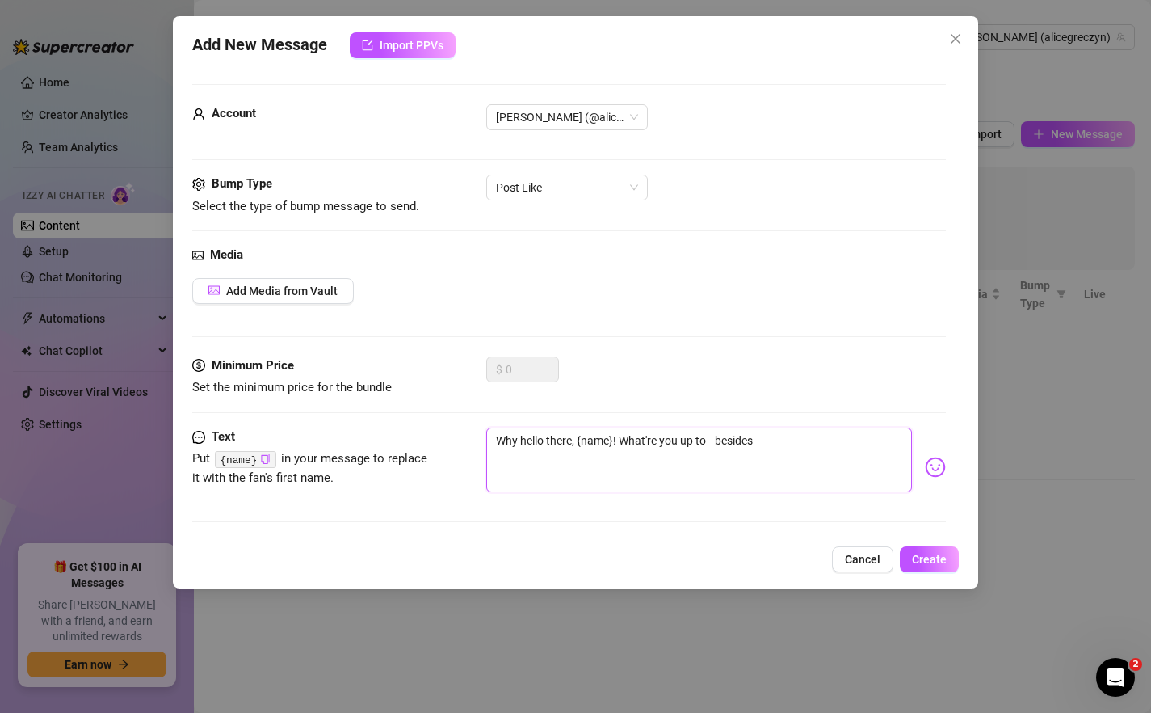
type textarea "Why hello there, {name}! What're you up to—besides l"
type textarea "Why hello there, {name}! What're you up to—besides li"
type textarea "Why hello there, {name}! What're you up to—besides lik"
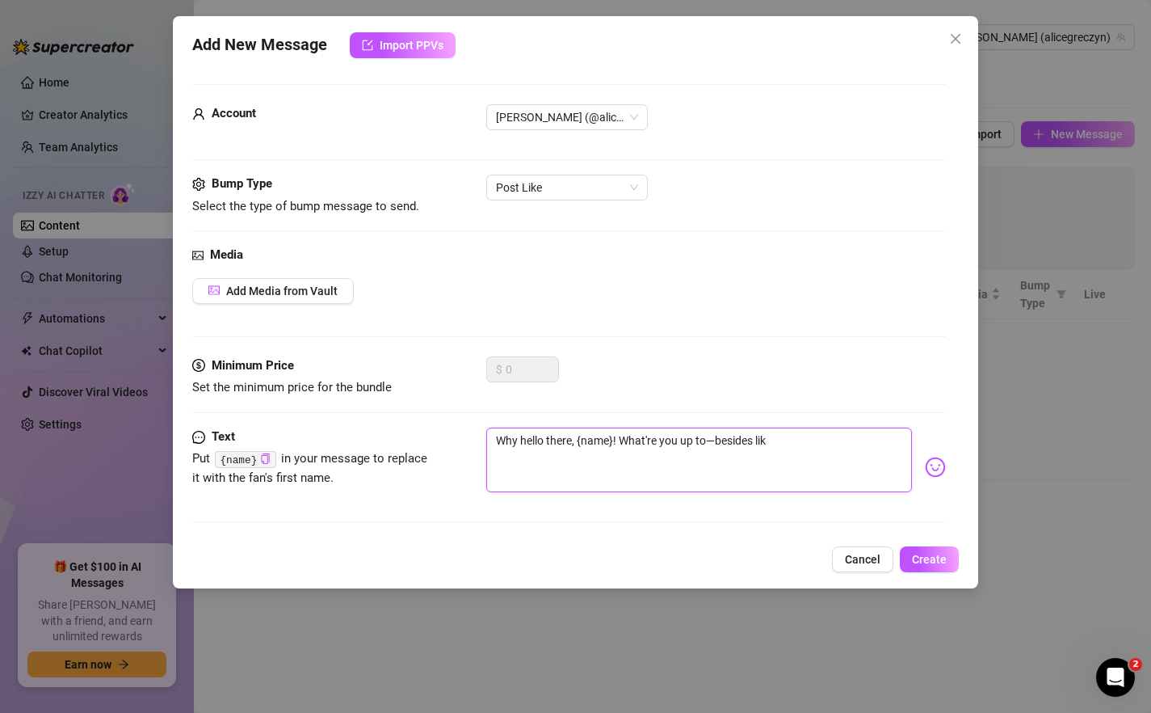
type textarea "Why hello there, {name}! What're you up to—besides li"
type textarea "Why hello there, {name}! What're you up to—besides l"
type textarea "Why hello there, {name}! What're you up to—besides"
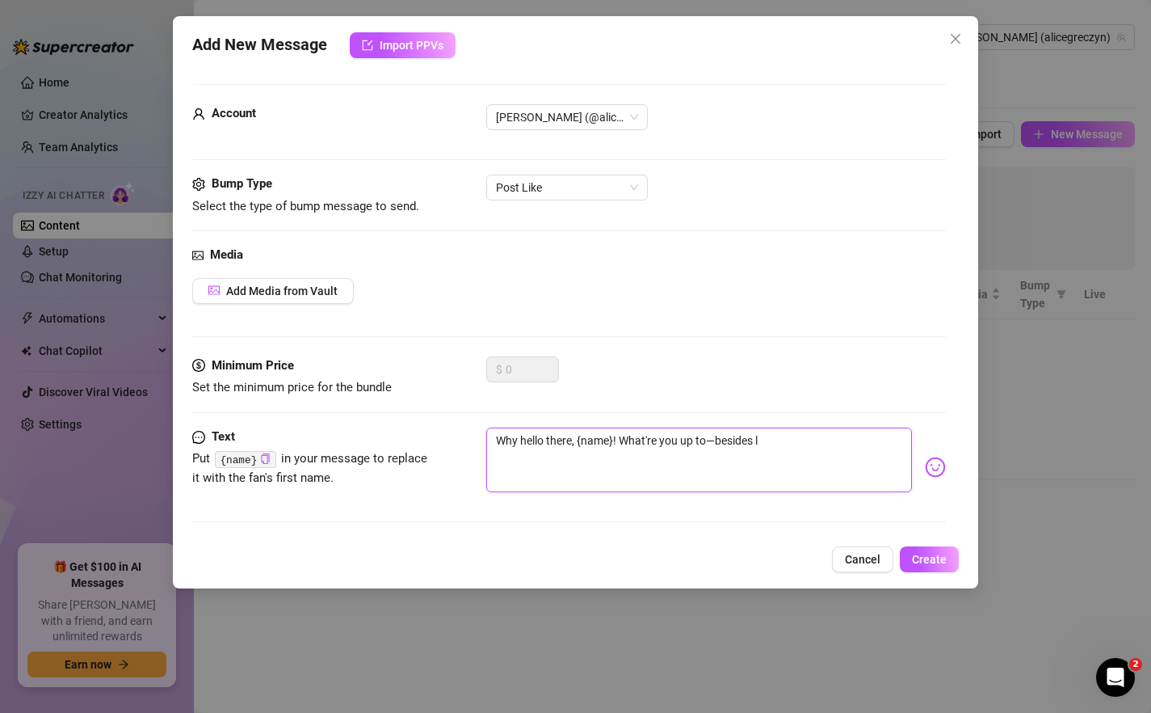
type textarea "Why hello there, {name}! What're you up to—besides"
type textarea "Why hello there, {name}! What're you up to—besides g"
type textarea "Why hello there, {name}! What're you up to—besides gi"
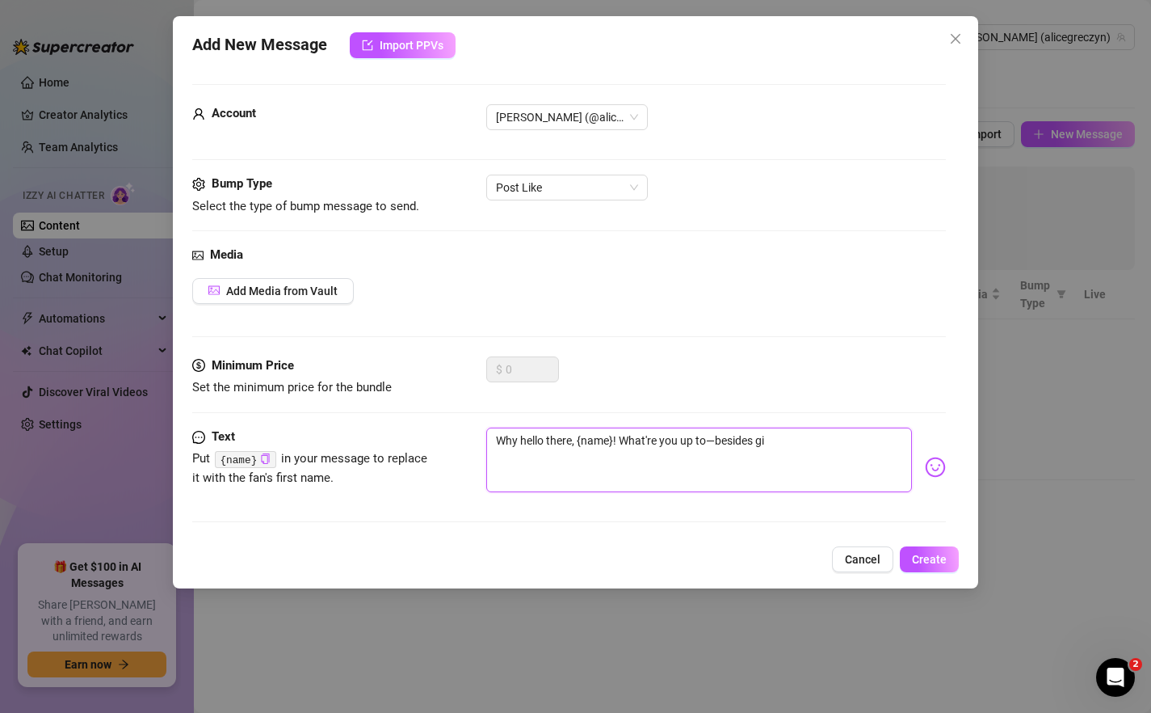
type textarea "Why hello there, {name}! What're you up to—besides gii"
type textarea "Why hello there, {name}! What're you up to—besides giiv"
type textarea "Why hello there, {name}! What're you up to—besides giivn"
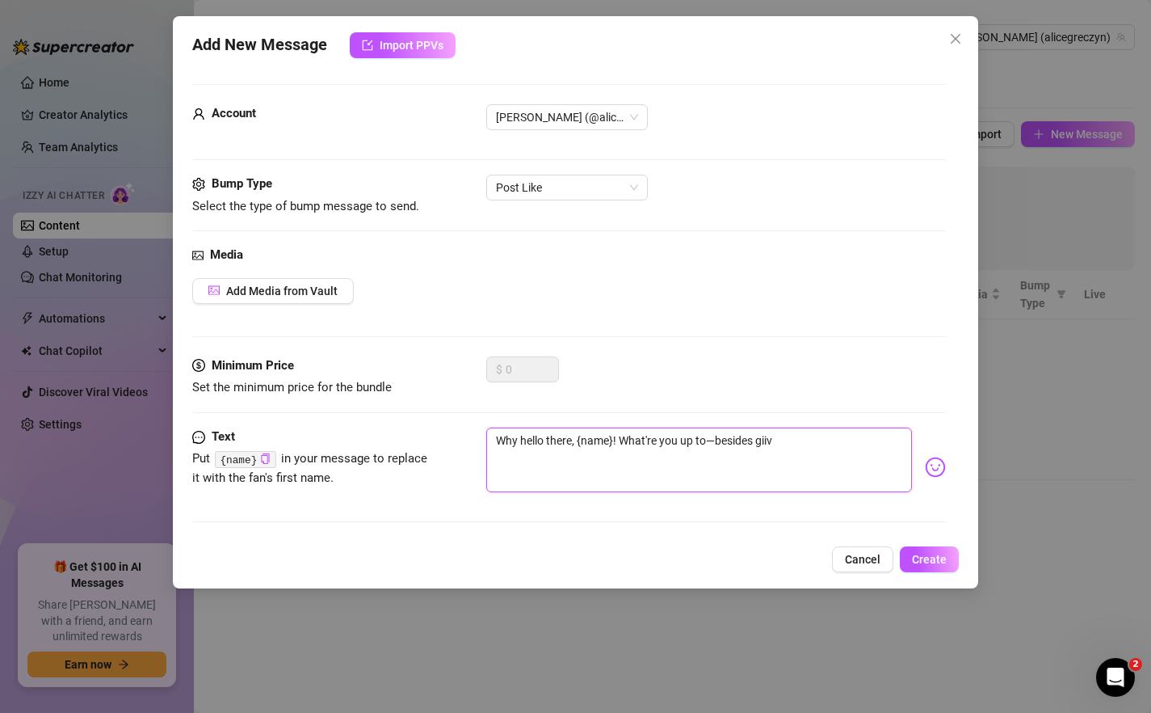
type textarea "Why hello there, {name}! What're you up to—besides giivn"
type textarea "Why hello there, {name}! What're you up to—besides giivng"
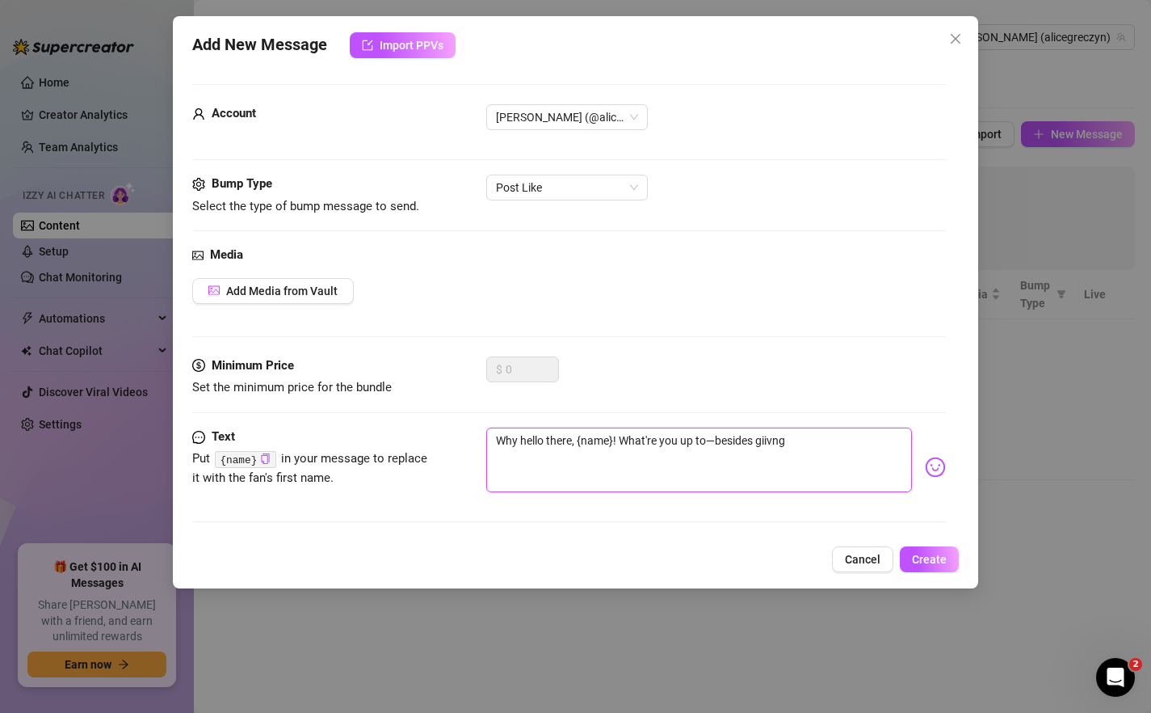
type textarea "Why hello there, {name}! What're you up to—besides giivng m"
type textarea "Why hello there, {name}! What're you up to—besides giivng me"
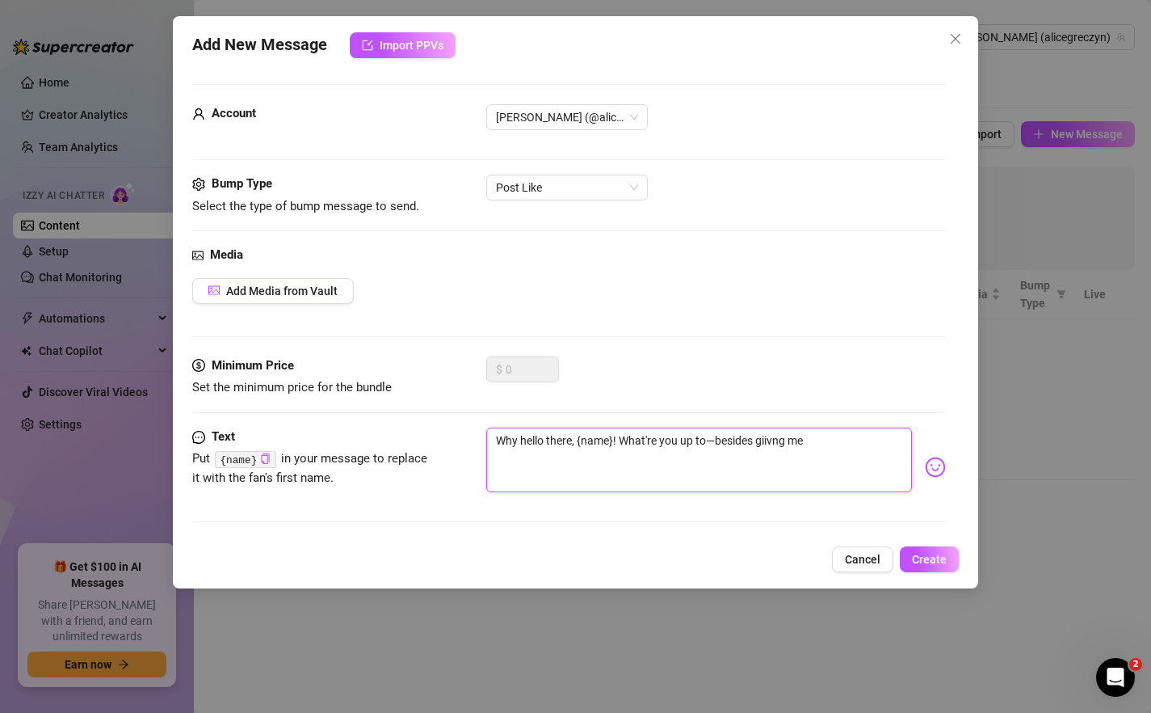
type textarea "Why hello there, {name}! What're you up to—besides giivng me"
type textarea "Why hello there, {name}! What're you up to—besides giivng me c"
type textarea "Why hello there, {name}! What're you up to—besides giivng me co"
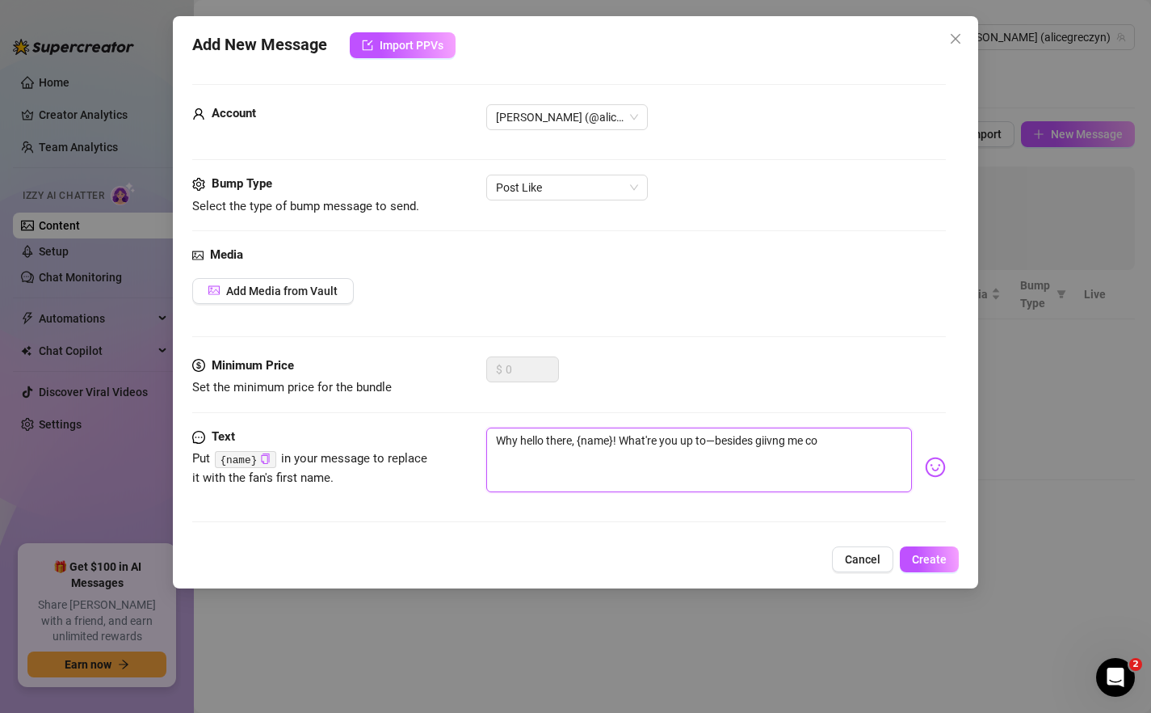
type textarea "Why hello there, {name}! What're you up to—besides giivng me com"
type textarea "Why hello there, {name}! What're you up to—besides giivng me co"
type textarea "Why hello there, {name}! What're you up to—besides giivng me c"
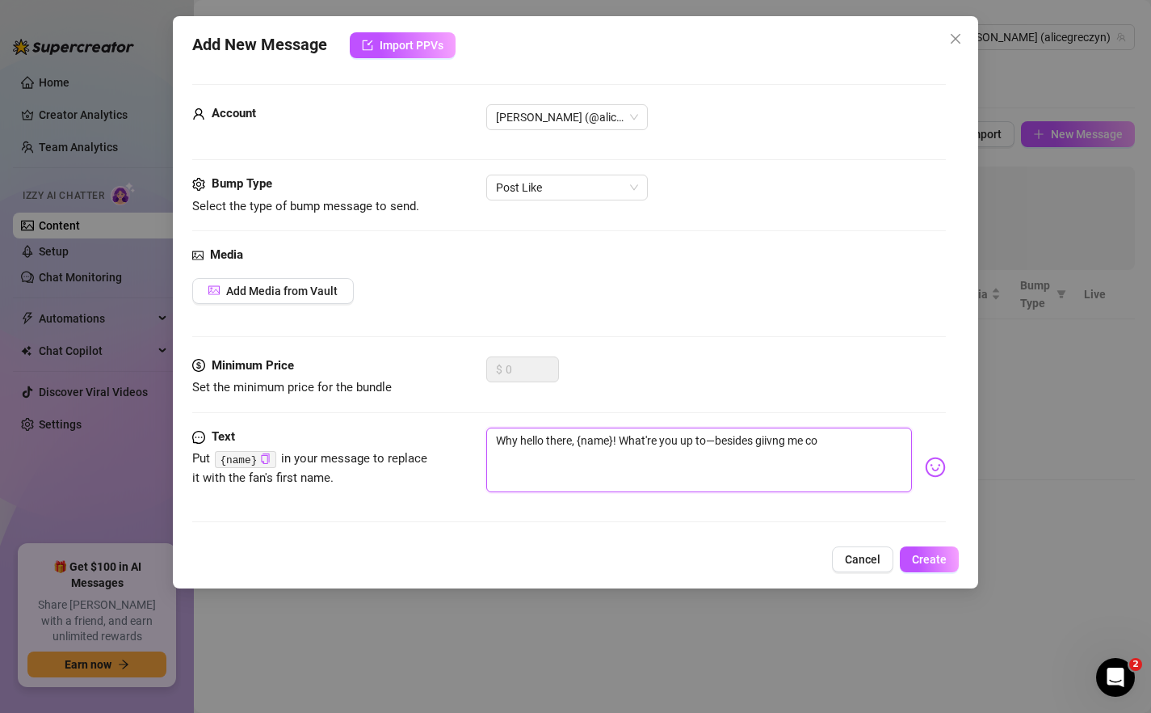
type textarea "Why hello there, {name}! What're you up to—besides giivng me c"
type textarea "Why hello there, {name}! What're you up to—besides giivng me"
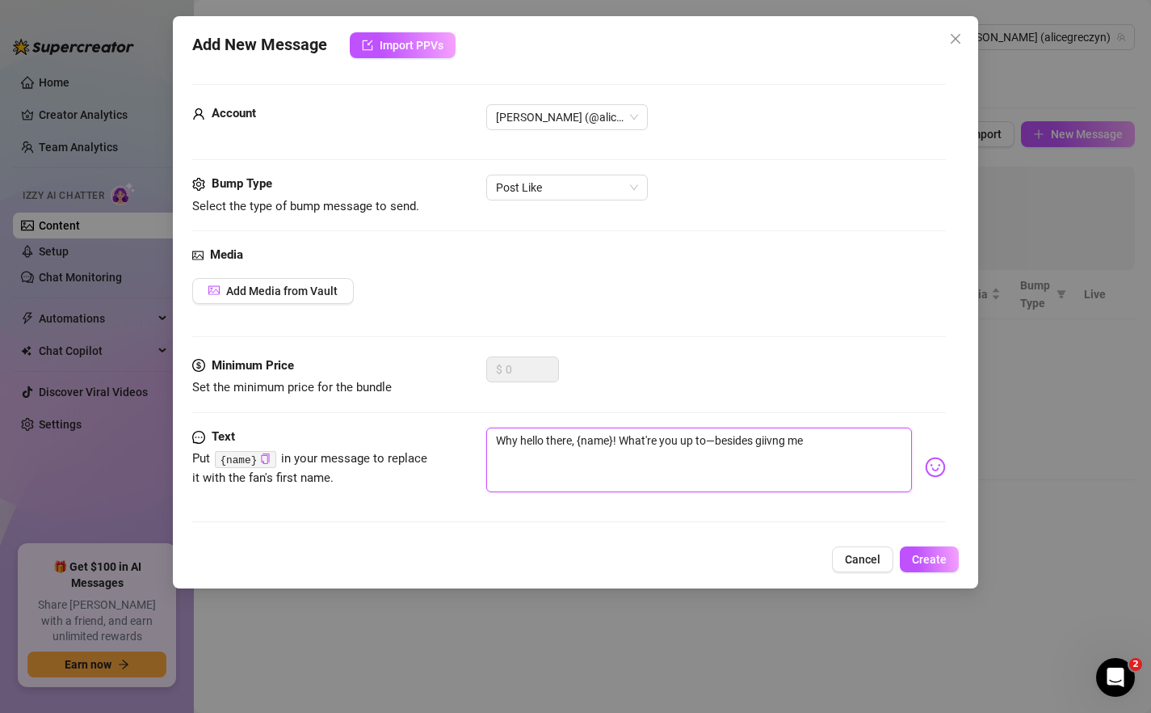
type textarea "Why hello there, {name}! What're you up to—besides giivng m"
type textarea "Why hello there, {name}! What're you up to—besides giivng"
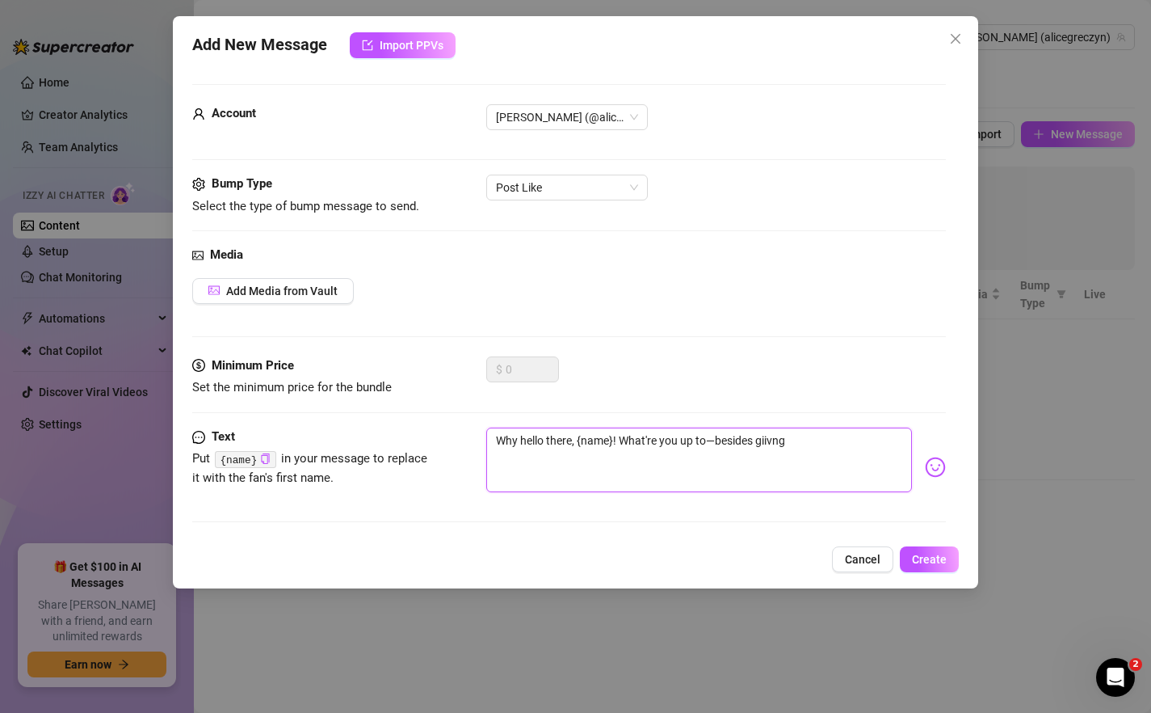
type textarea "Why hello there, {name}! What're you up to—besides giivng"
type textarea "Why hello there, {name}! What're you up to—besides giivn"
type textarea "Why hello there, {name}! What're you up to—besides giiv"
type textarea "Why hello there, {name}! What're you up to—besides gii"
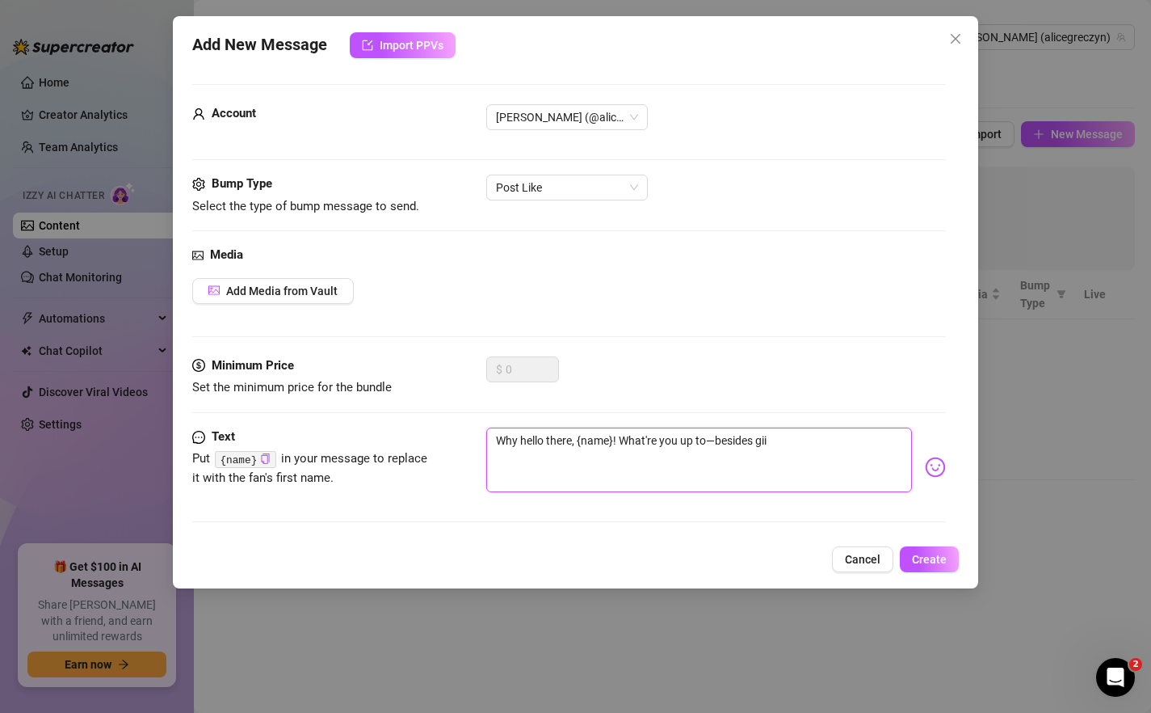
type textarea "Why hello there, {name}! What're you up to—besides gi"
type textarea "Why hello there, {name}! What're you up to—besides g"
type textarea "Why hello there, {name}! What're you up to—besides gi"
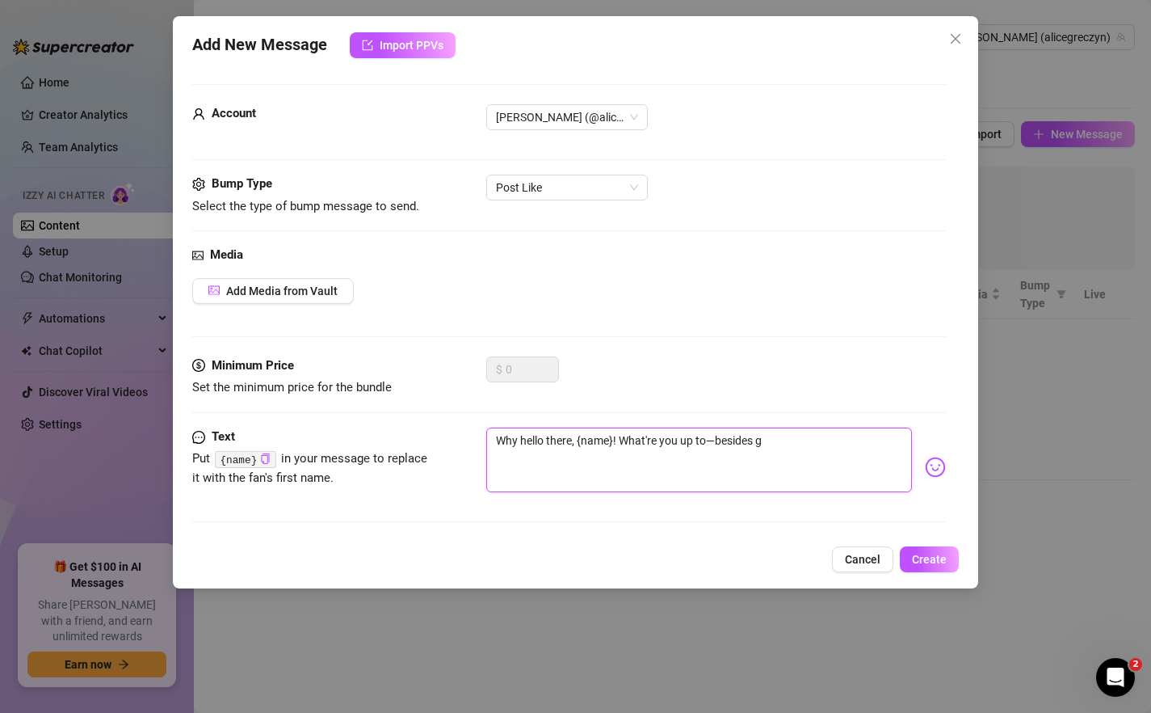
type textarea "Why hello there, {name}! What're you up to—besides gi"
type textarea "Why hello there, {name}! What're you up to—besides giv"
type textarea "Why hello there, {name}! What're you up to—besides givi"
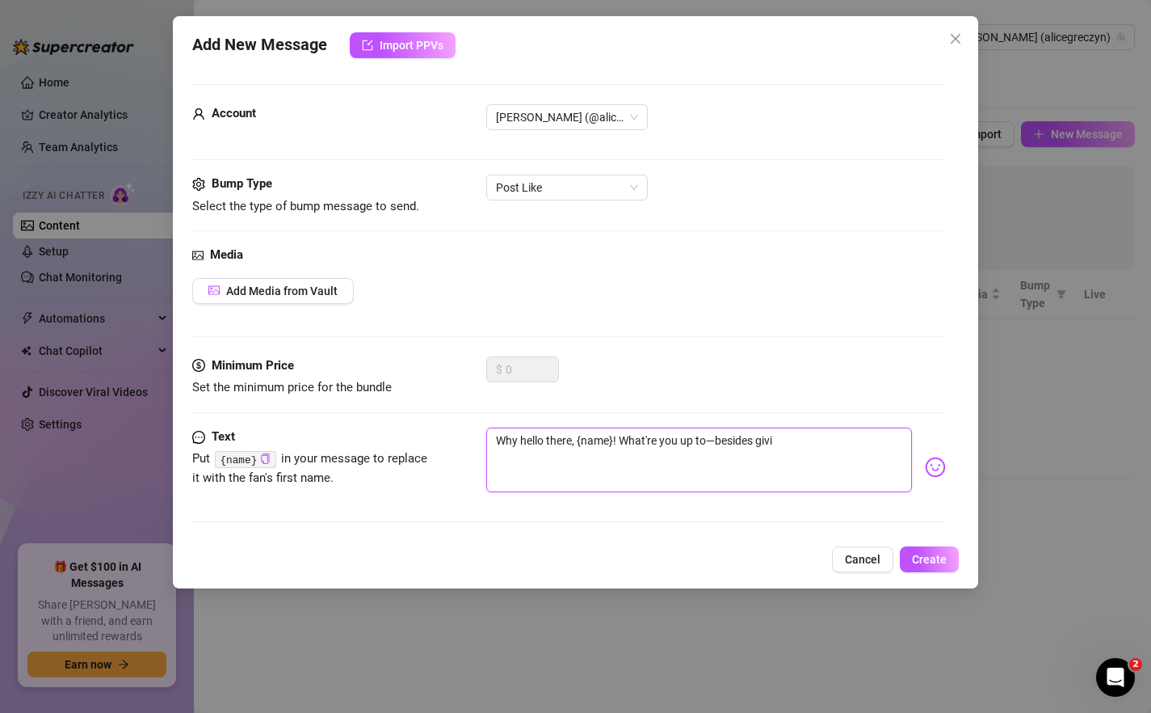
type textarea "Why hello there, {name}! What're you up to—besides givin"
type textarea "Why hello there, {name}! What're you up to—besides giving"
click at [627, 191] on span "Post Like" at bounding box center [567, 187] width 142 height 24
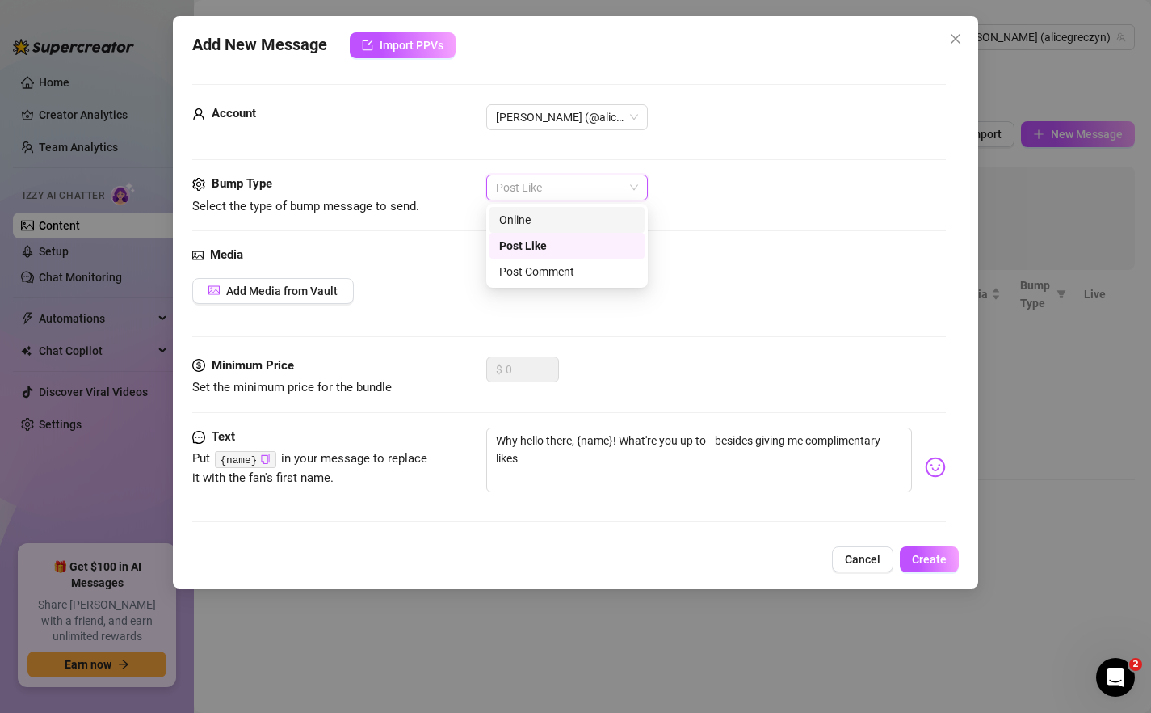
click at [589, 228] on div "Online" at bounding box center [567, 220] width 136 height 18
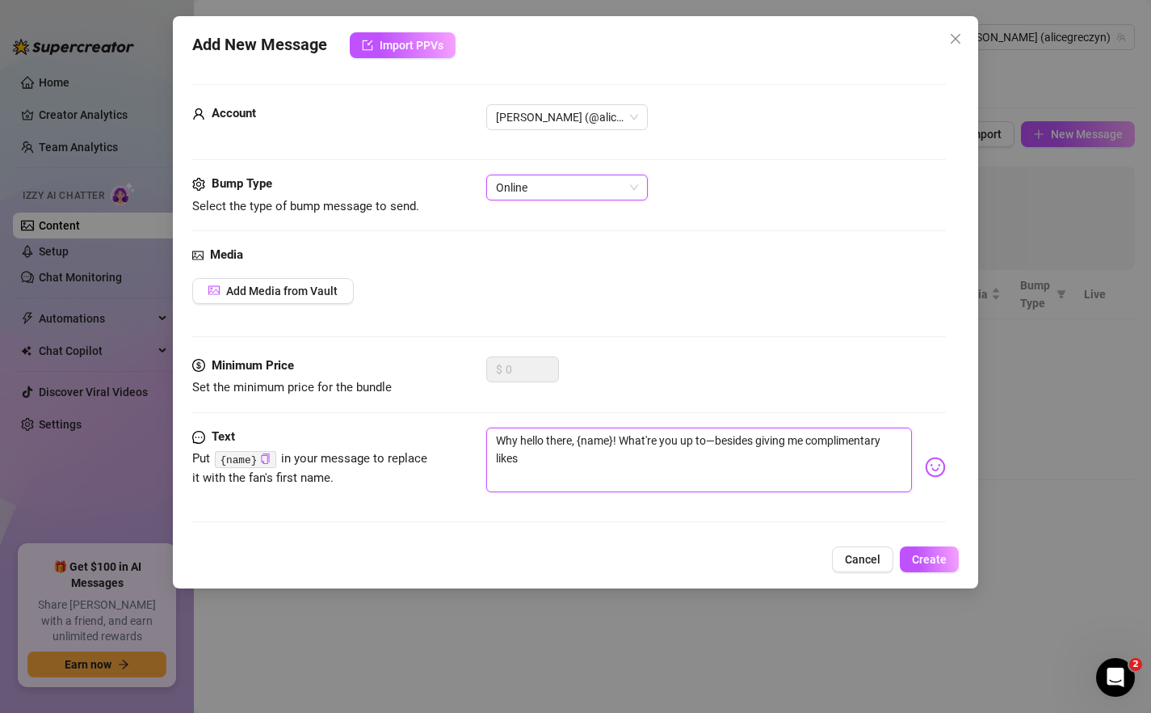
click at [692, 478] on textarea "Why hello there, {name}! What're you up to—besides giving me complimentary likes" at bounding box center [699, 459] width 427 height 65
drag, startPoint x: 624, startPoint y: 440, endPoint x: 681, endPoint y: 488, distance: 74.6
click at [681, 488] on textarea "Why hello there, {name}! What're you up to—besides giving me complimentary likes" at bounding box center [699, 459] width 427 height 65
drag, startPoint x: 620, startPoint y: 436, endPoint x: 805, endPoint y: 561, distance: 223.4
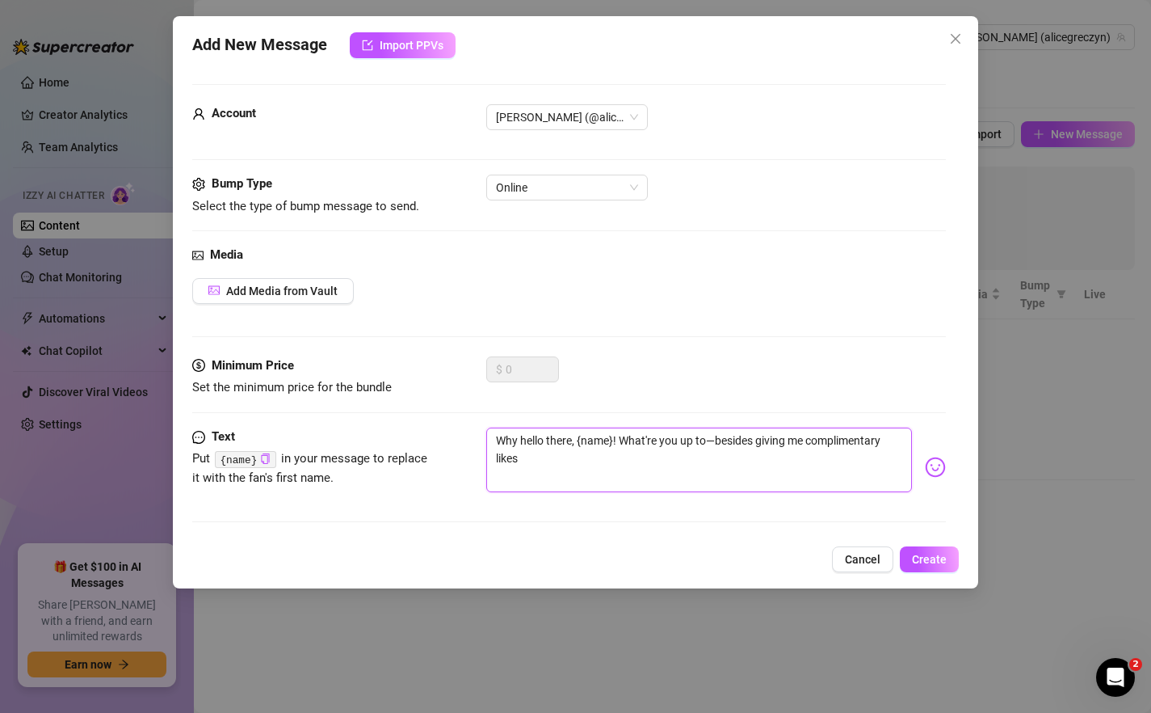
click at [805, 561] on div "Add New Message Import PPVs Account [PERSON_NAME] (@alicegreczyn) Bump Type Sel…" at bounding box center [576, 302] width 806 height 572
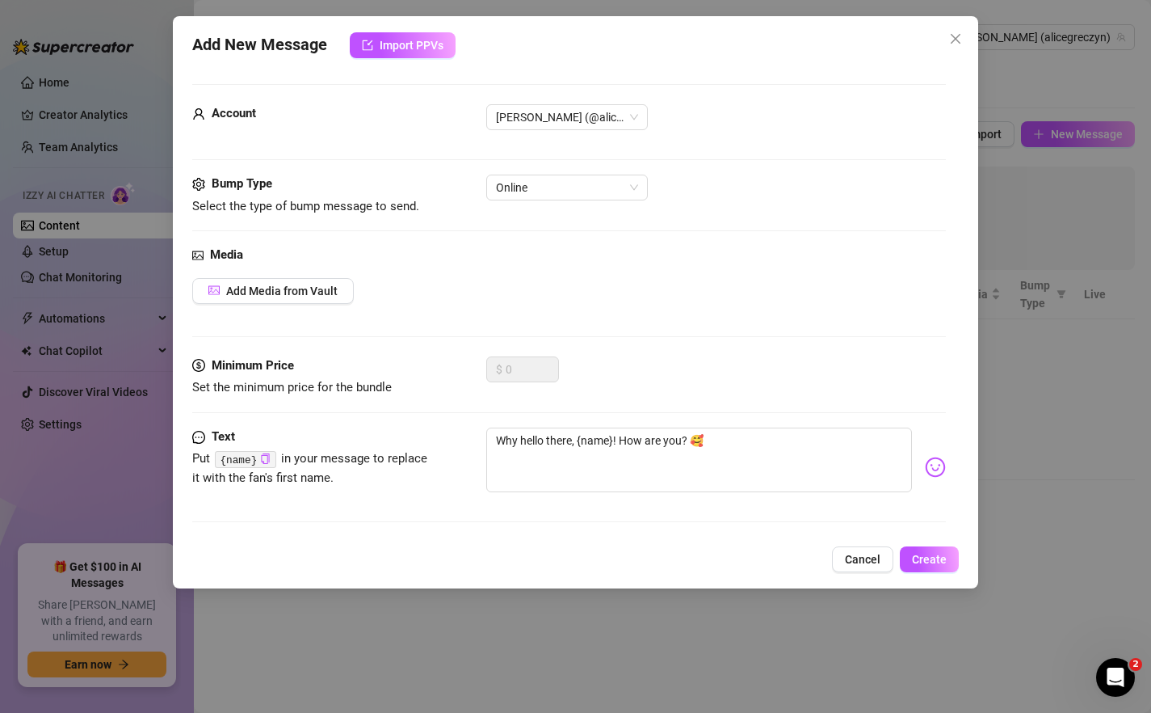
click at [937, 535] on div "Text Put {name} in your message to replace it with the fan's first name. Why he…" at bounding box center [569, 481] width 755 height 109
click at [936, 561] on span "Create" at bounding box center [929, 559] width 35 height 13
click at [664, 292] on div "Add Media from Vault" at bounding box center [569, 291] width 755 height 26
click at [746, 448] on textarea "Why hello there, {name}! How are you? 🥰" at bounding box center [699, 459] width 427 height 65
click at [777, 440] on textarea "Why hello there, {name}! How are you? 🥰" at bounding box center [699, 459] width 427 height 65
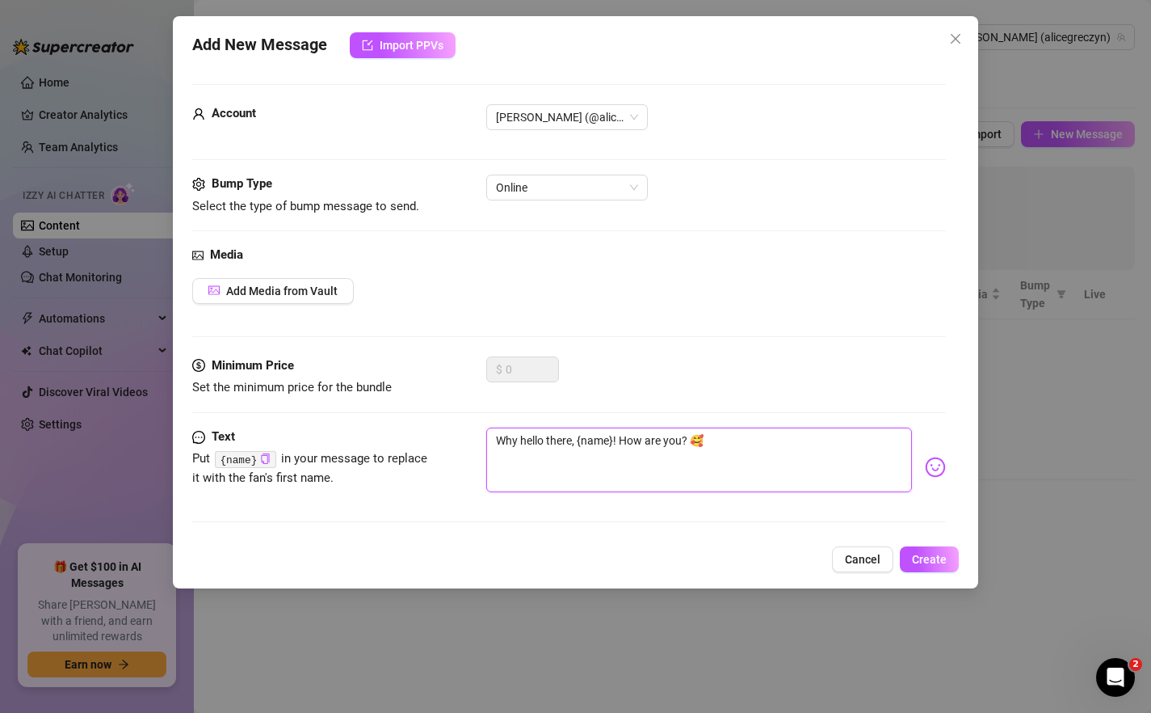
click at [777, 440] on textarea "Why hello there, {name}! How are you? 🥰" at bounding box center [699, 459] width 427 height 65
click at [934, 567] on button "Create" at bounding box center [929, 559] width 59 height 26
click at [714, 458] on textarea "Why hello there, {name}! How are you? 🥰" at bounding box center [699, 459] width 427 height 65
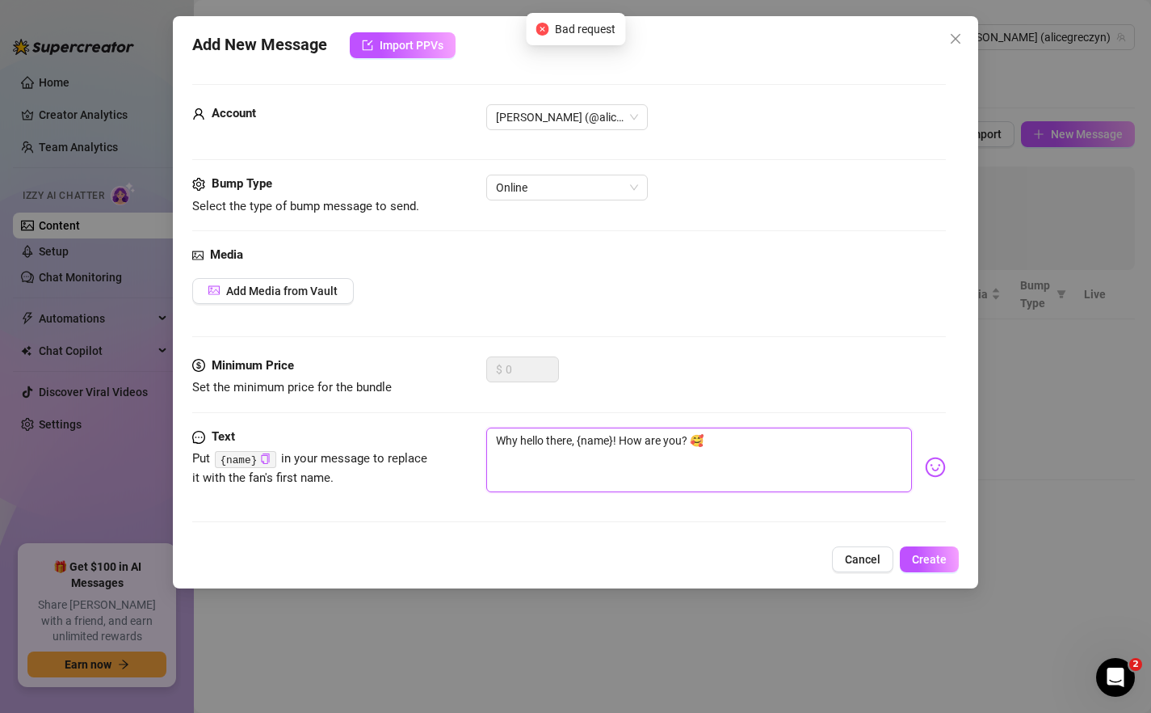
click at [714, 458] on textarea "Why hello there, {name}! How are you? 🥰" at bounding box center [699, 459] width 427 height 65
click at [575, 185] on span "Online" at bounding box center [567, 187] width 142 height 24
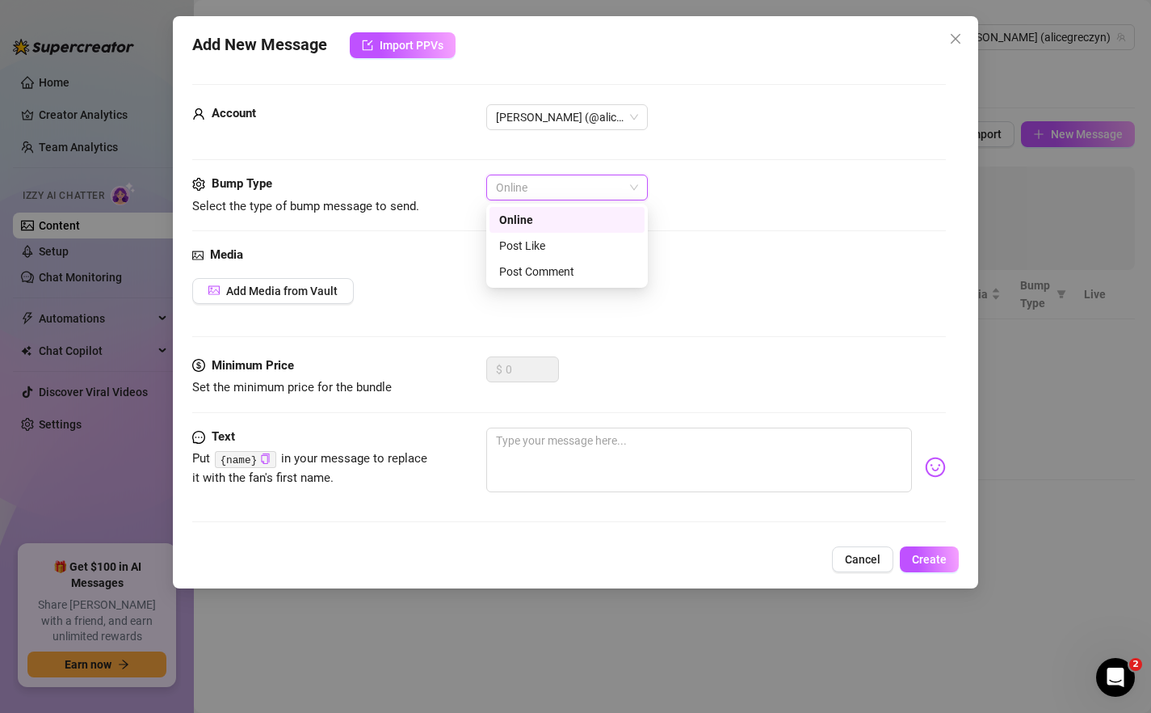
click at [575, 185] on span "Online" at bounding box center [567, 187] width 142 height 24
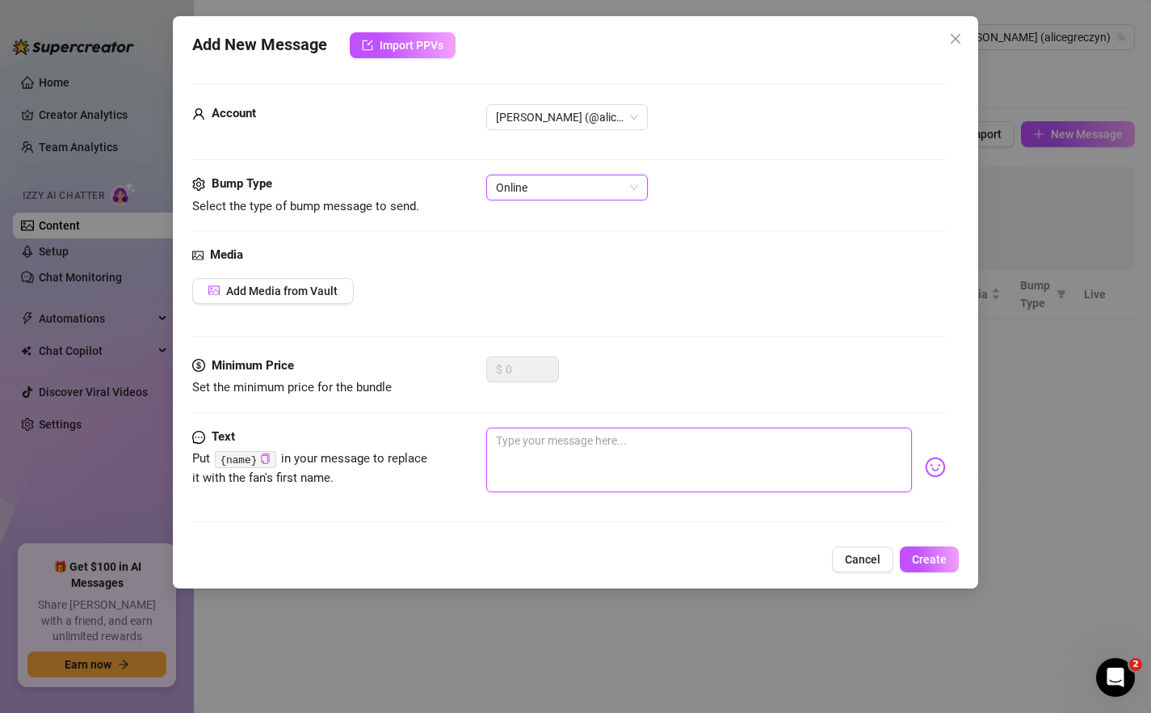
click at [566, 461] on textarea at bounding box center [699, 459] width 427 height 65
paste textarea "Why hello there, {name}! How are you? 🥰"
click at [751, 461] on textarea "Why hello there, {name}! How are you? 🥰" at bounding box center [699, 459] width 427 height 65
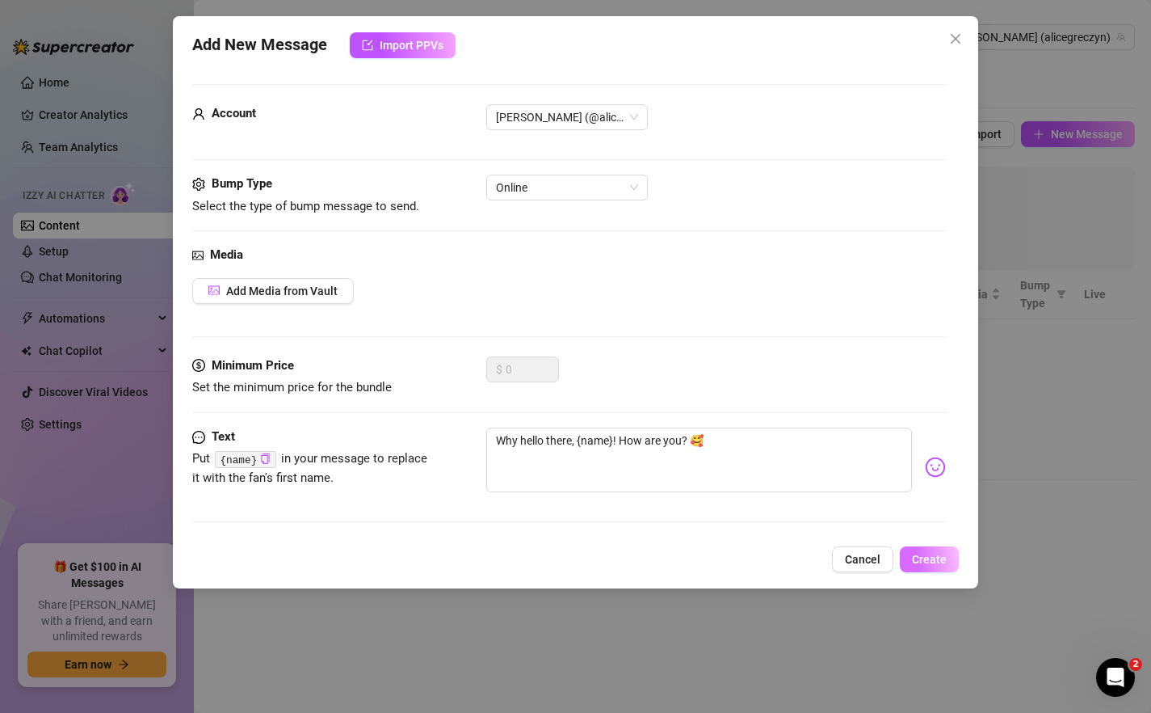
click at [917, 562] on span "Create" at bounding box center [929, 559] width 35 height 13
click at [958, 36] on icon "close" at bounding box center [956, 39] width 10 height 10
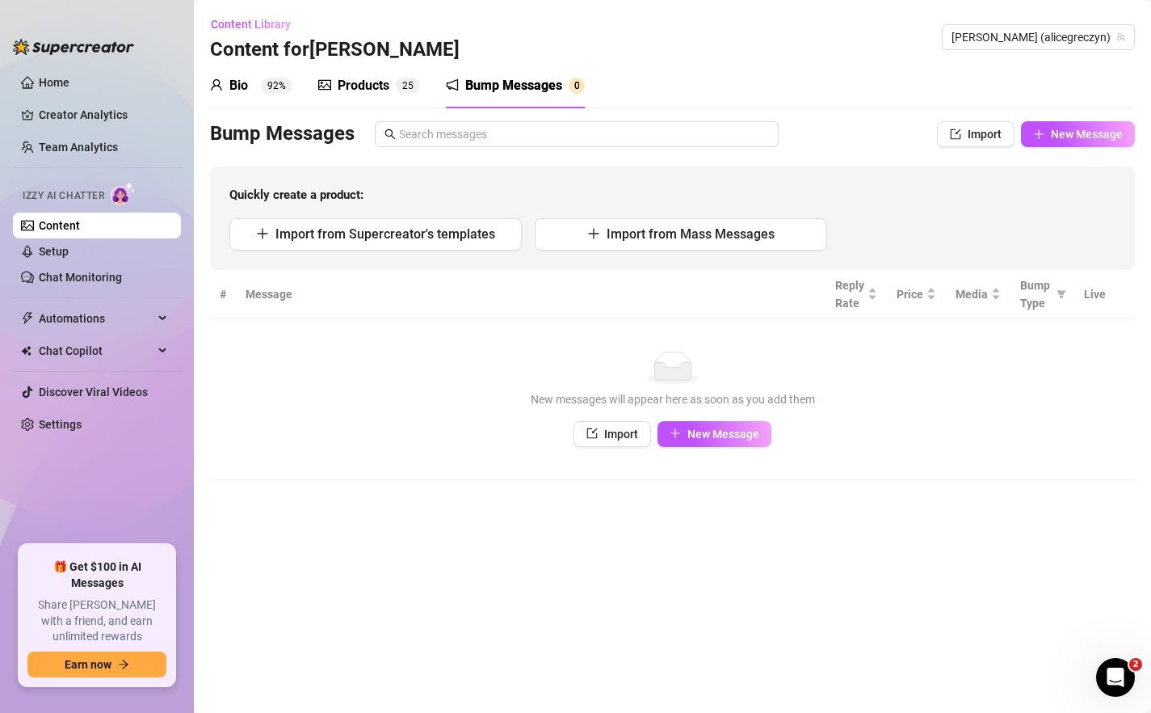
click at [252, 83] on div "Bio 92%" at bounding box center [251, 85] width 82 height 19
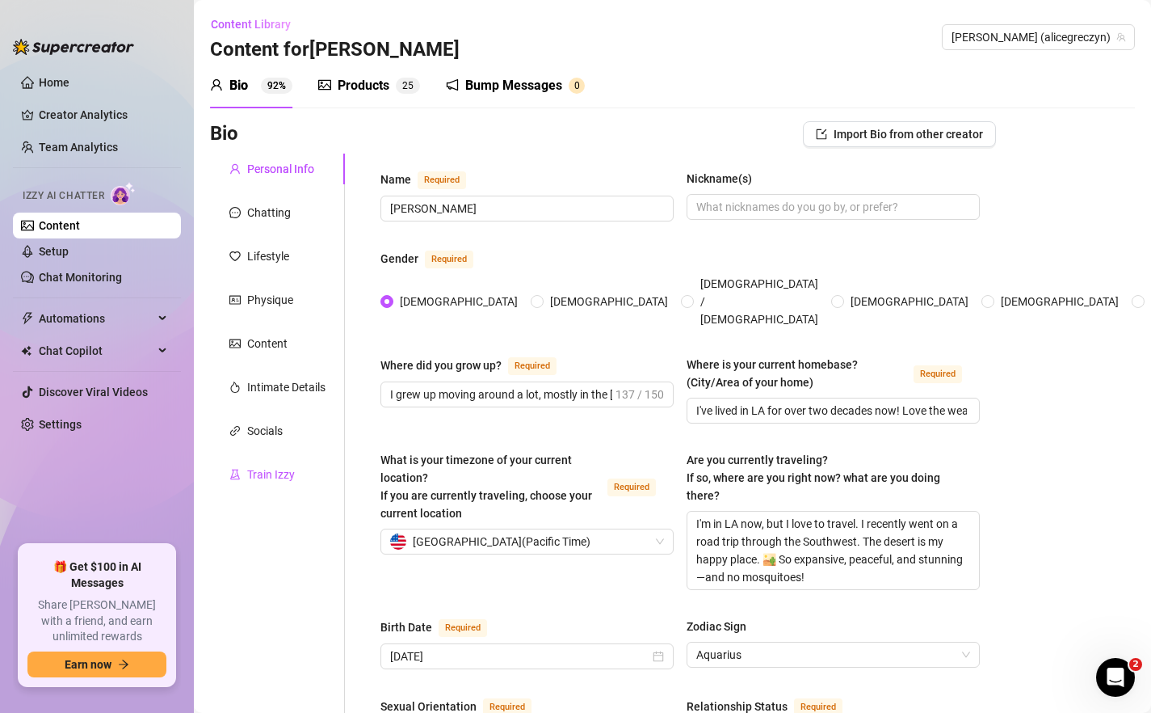
click at [289, 468] on div "Train Izzy" at bounding box center [271, 474] width 48 height 18
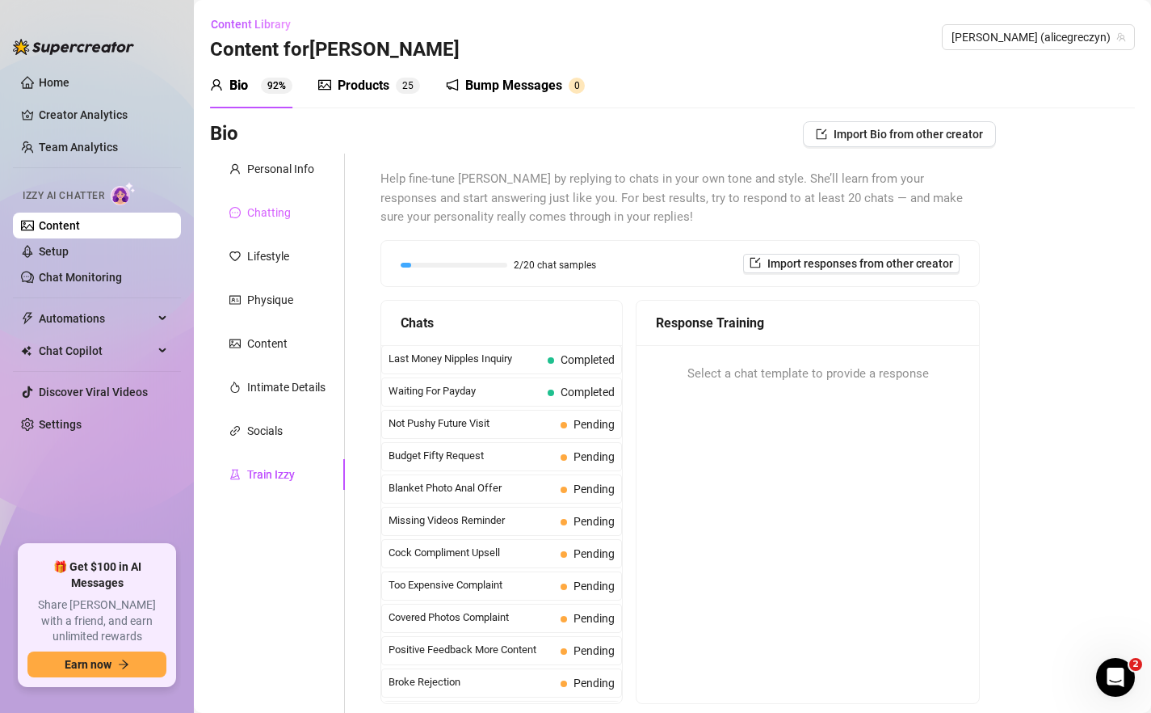
click at [284, 202] on div "Chatting" at bounding box center [277, 212] width 135 height 31
